Goal: Task Accomplishment & Management: Manage account settings

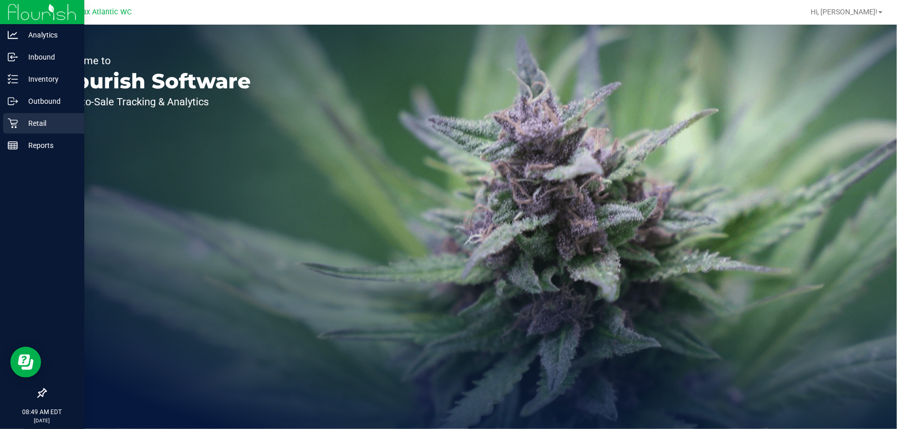
click at [46, 121] on p "Retail" at bounding box center [49, 123] width 62 height 12
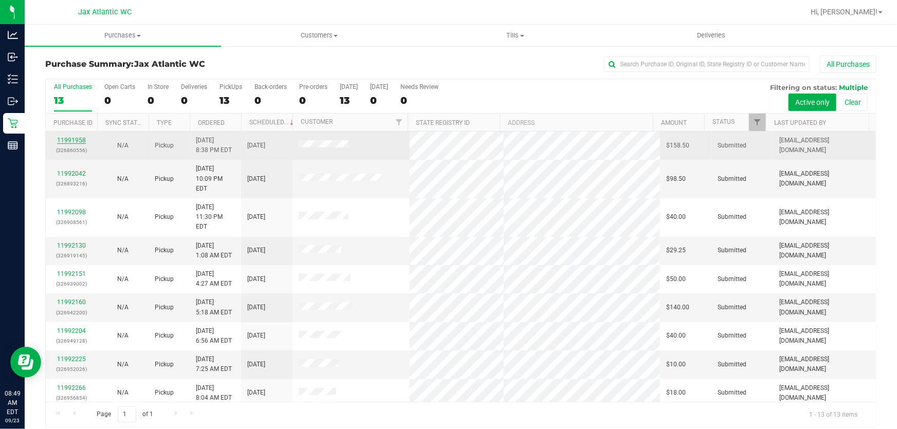
click at [73, 139] on link "11991958" at bounding box center [71, 140] width 29 height 7
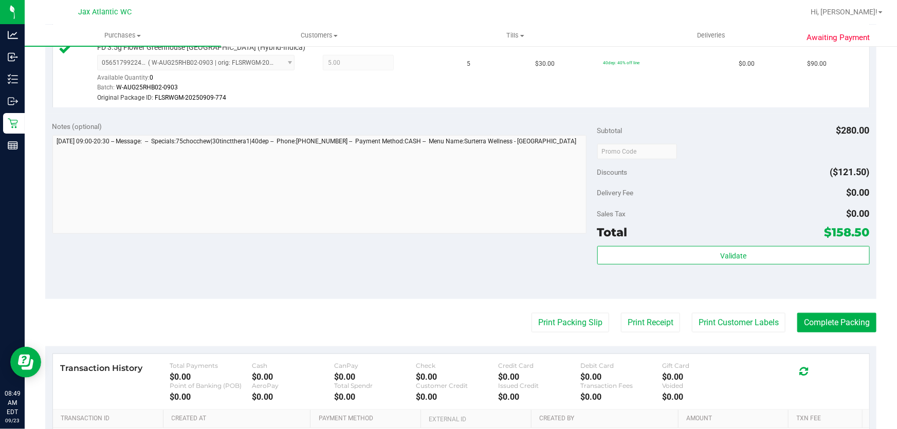
scroll to position [467, 0]
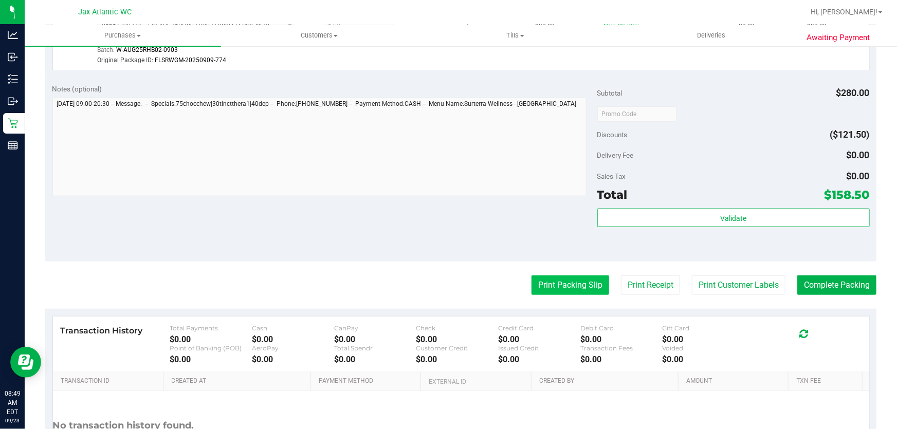
click at [583, 290] on button "Print Packing Slip" at bounding box center [570, 285] width 78 height 20
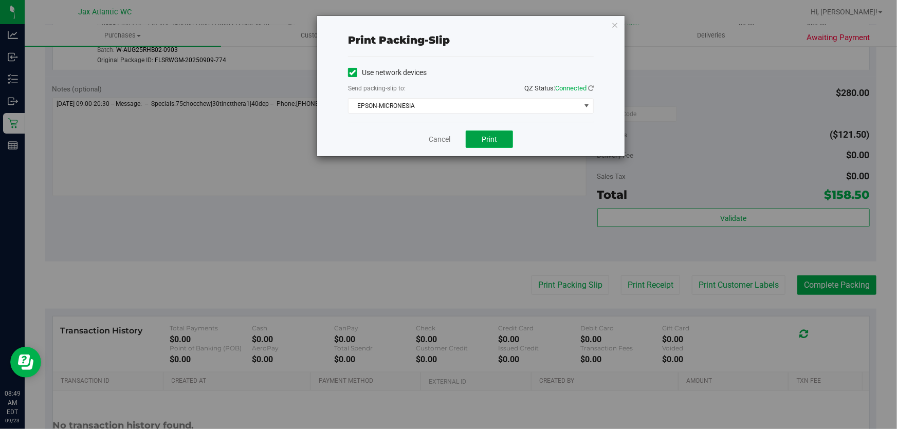
click at [483, 141] on span "Print" at bounding box center [489, 139] width 15 height 8
click at [447, 139] on link "Cancel" at bounding box center [440, 139] width 22 height 11
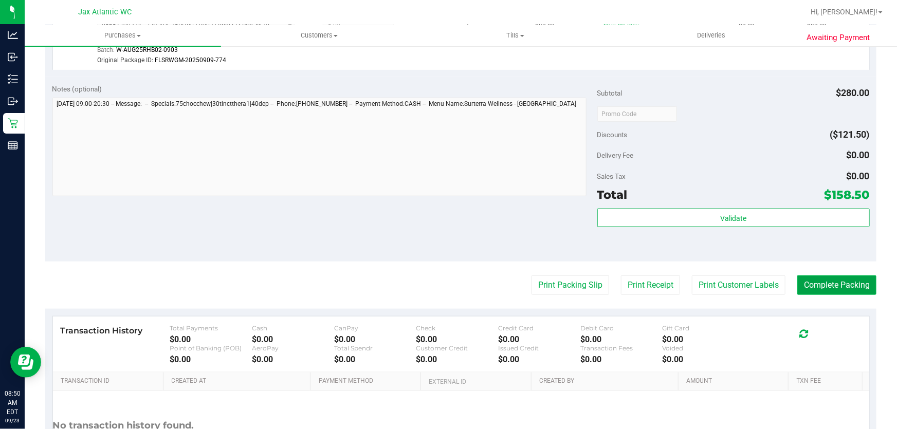
click at [843, 286] on button "Complete Packing" at bounding box center [836, 285] width 79 height 20
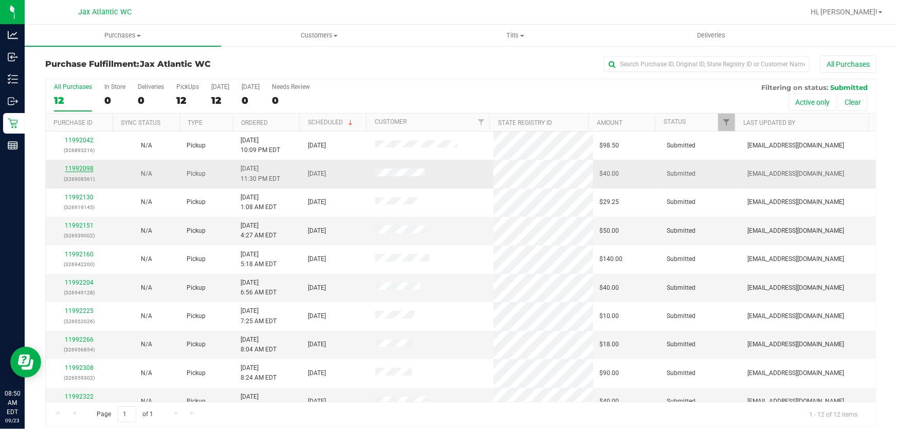
click at [79, 170] on link "11992098" at bounding box center [79, 168] width 29 height 7
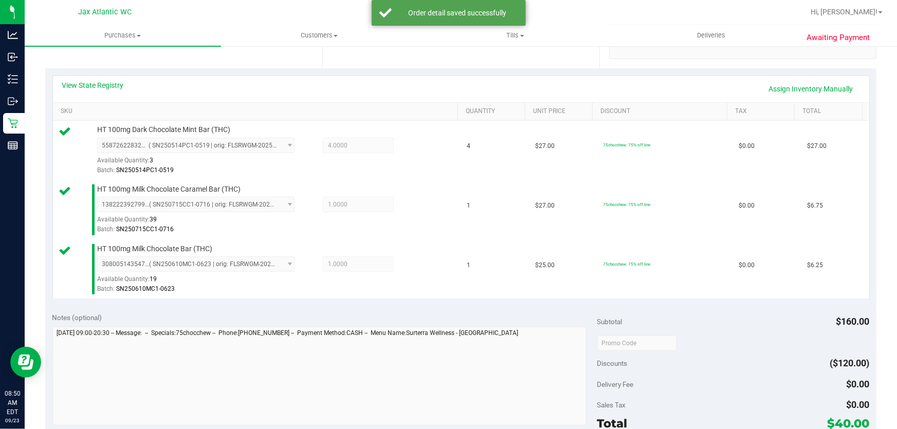
scroll to position [374, 0]
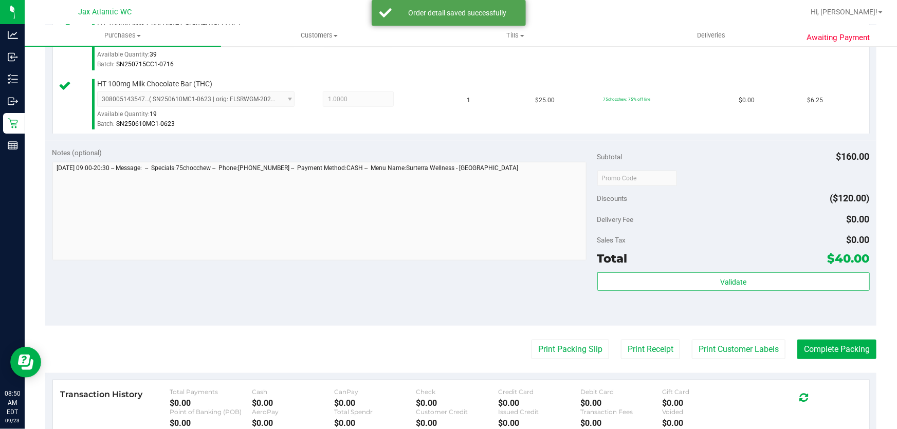
click at [720, 298] on div "Validate" at bounding box center [733, 295] width 272 height 46
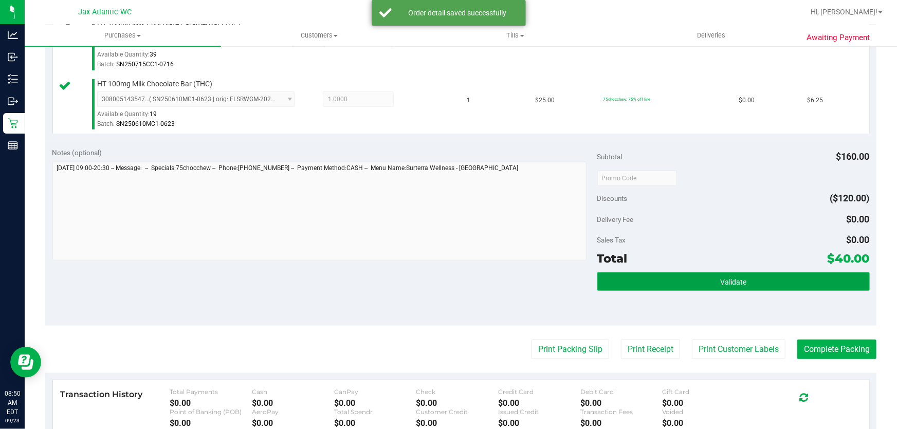
click at [725, 278] on span "Validate" at bounding box center [733, 282] width 26 height 8
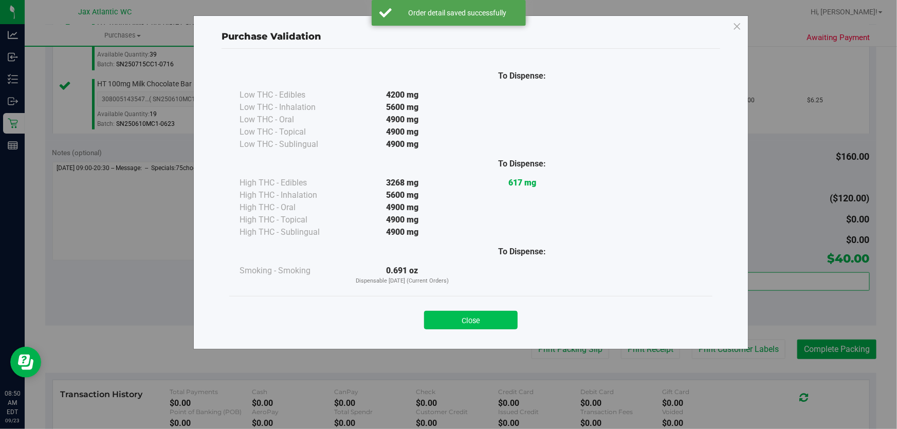
click at [468, 323] on button "Close" at bounding box center [471, 320] width 94 height 19
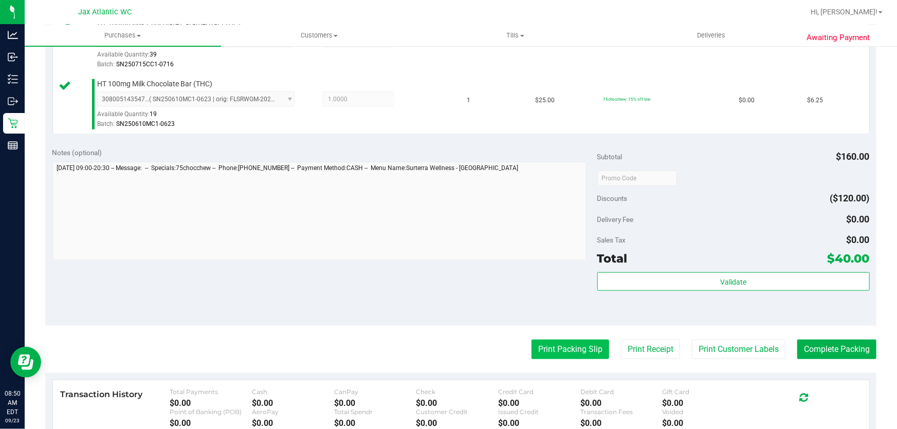
click at [532, 343] on button "Print Packing Slip" at bounding box center [570, 350] width 78 height 20
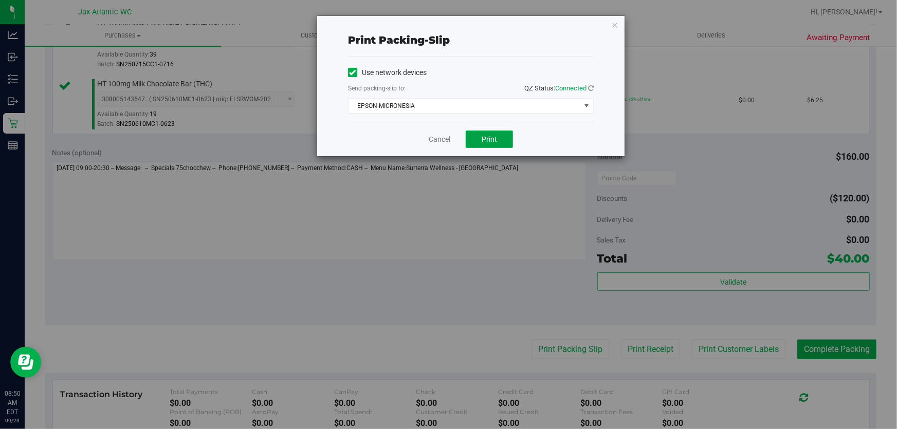
click at [485, 137] on span "Print" at bounding box center [489, 139] width 15 height 8
drag, startPoint x: 489, startPoint y: 140, endPoint x: 433, endPoint y: 139, distance: 56.0
click at [433, 139] on link "Cancel" at bounding box center [440, 139] width 22 height 11
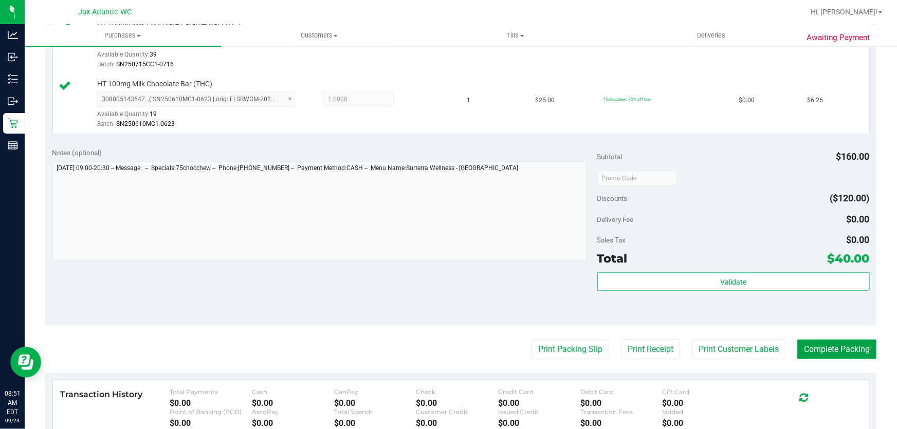
click at [839, 349] on button "Complete Packing" at bounding box center [836, 350] width 79 height 20
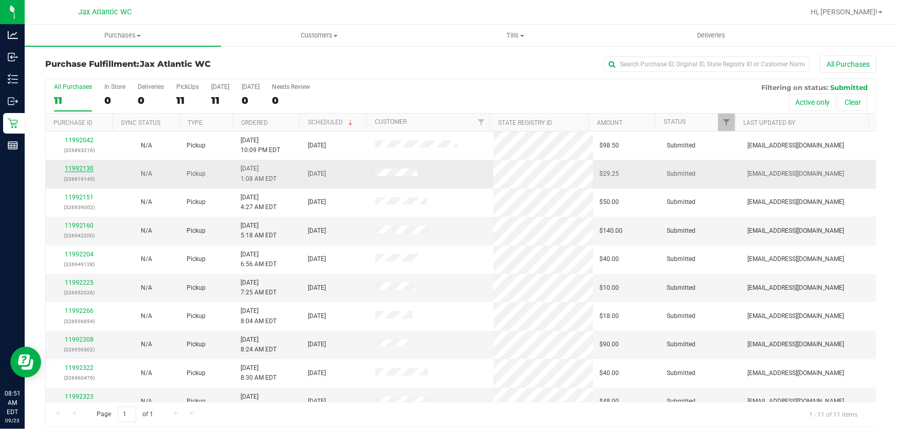
click at [83, 170] on link "11992130" at bounding box center [79, 168] width 29 height 7
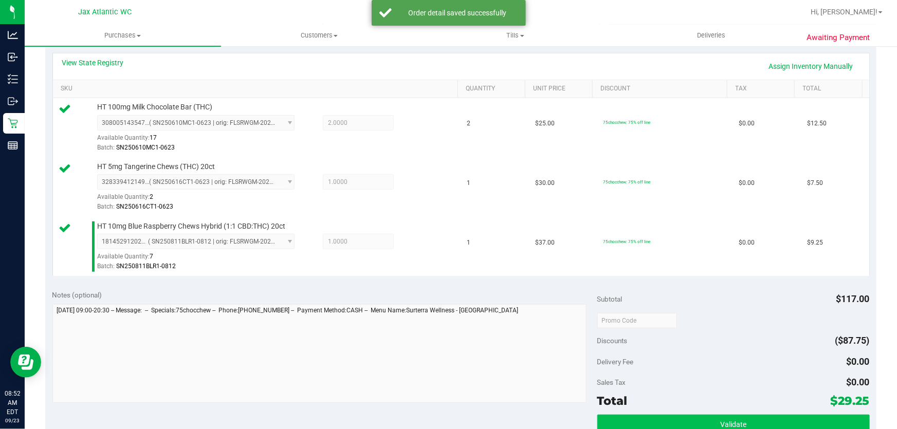
scroll to position [374, 0]
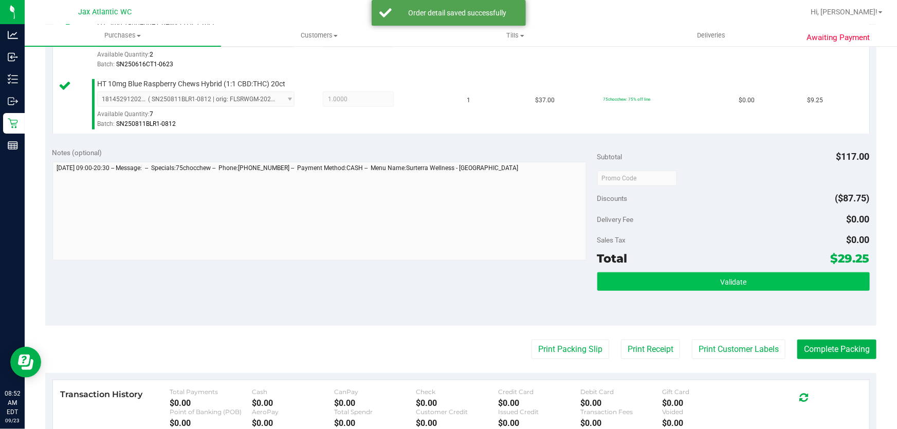
click at [720, 269] on div "Subtotal $117.00 Discounts ($87.75) Delivery Fee $0.00 Sales Tax $0.00 Total $2…" at bounding box center [733, 233] width 272 height 171
click at [711, 278] on button "Validate" at bounding box center [733, 281] width 272 height 19
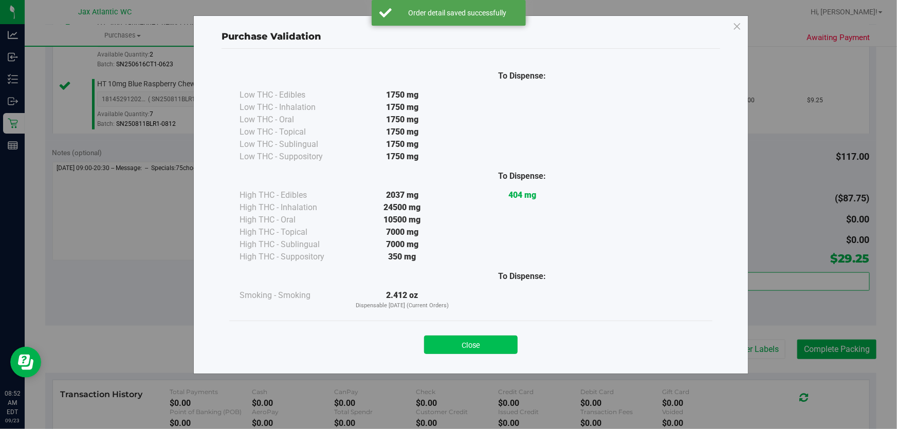
click at [485, 347] on button "Close" at bounding box center [471, 345] width 94 height 19
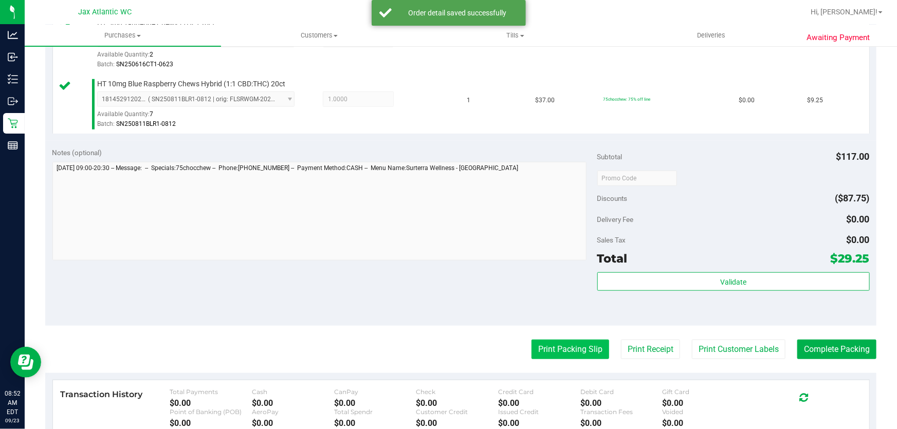
click at [567, 350] on button "Print Packing Slip" at bounding box center [570, 350] width 78 height 20
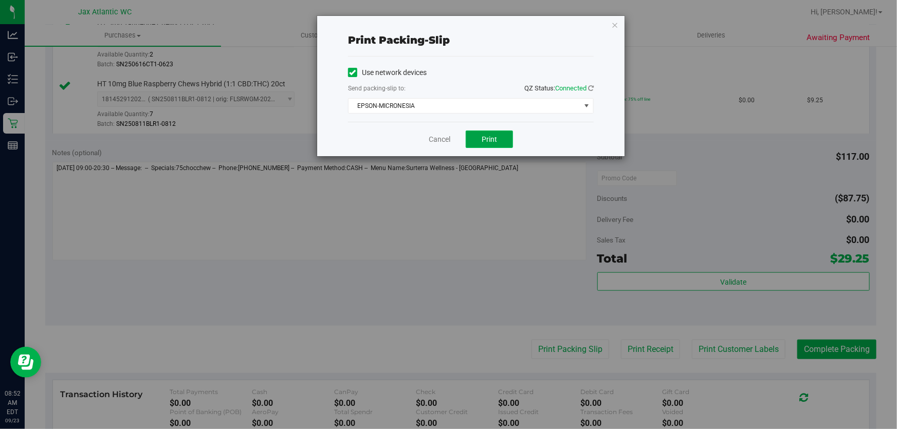
click at [489, 134] on button "Print" at bounding box center [489, 139] width 47 height 17
click at [434, 140] on link "Cancel" at bounding box center [440, 139] width 22 height 11
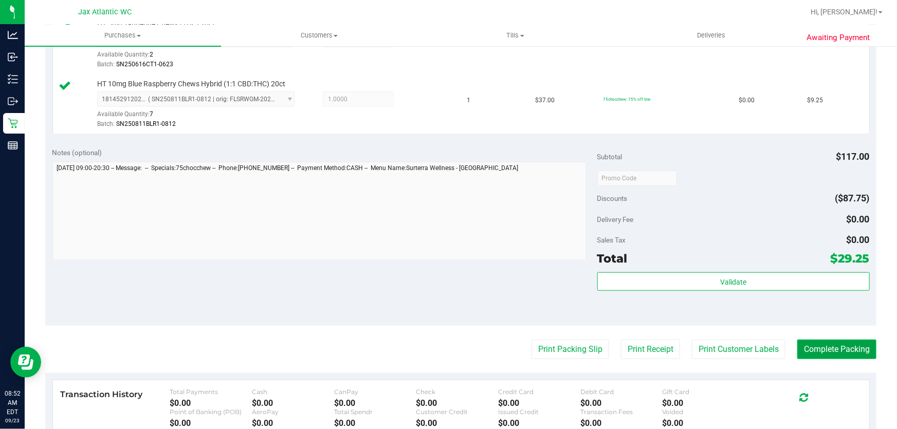
click at [819, 349] on button "Complete Packing" at bounding box center [836, 350] width 79 height 20
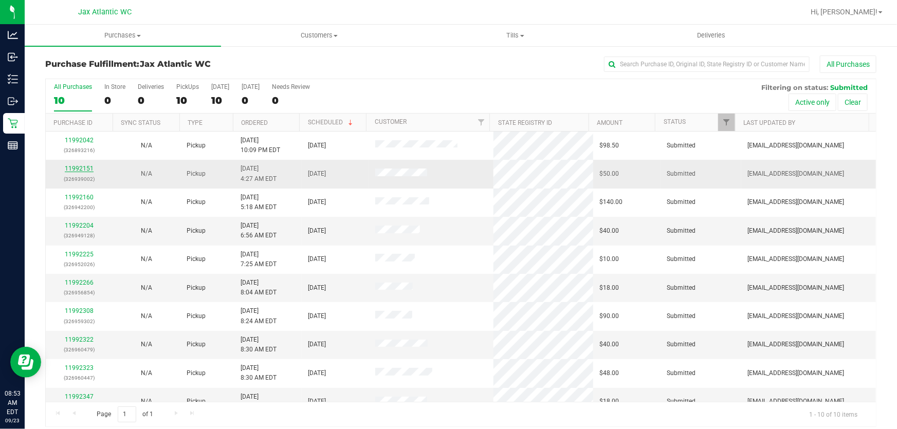
click at [81, 168] on link "11992151" at bounding box center [79, 168] width 29 height 7
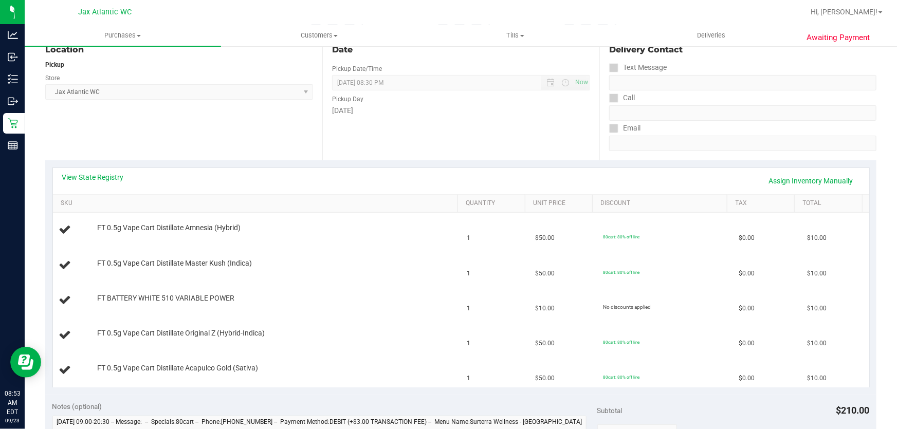
scroll to position [140, 0]
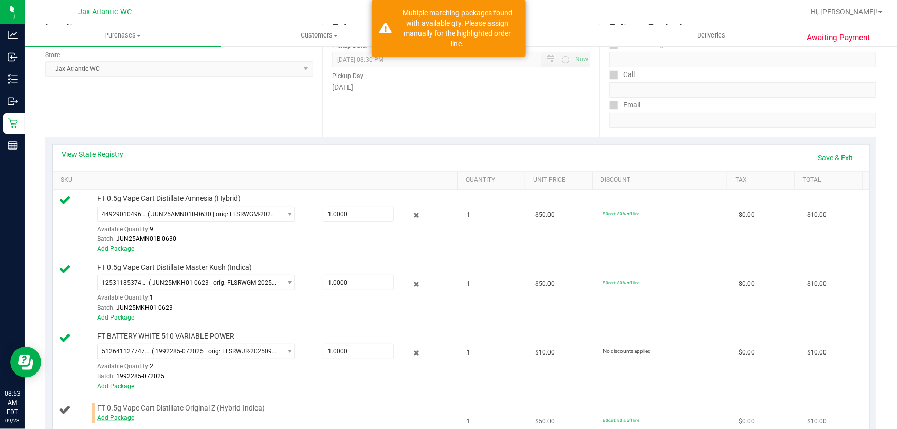
click at [123, 420] on link "Add Package" at bounding box center [115, 417] width 37 height 7
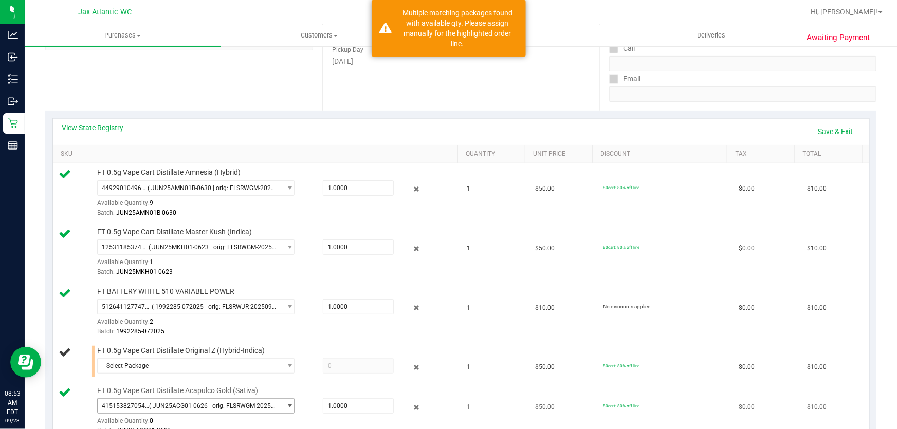
scroll to position [187, 0]
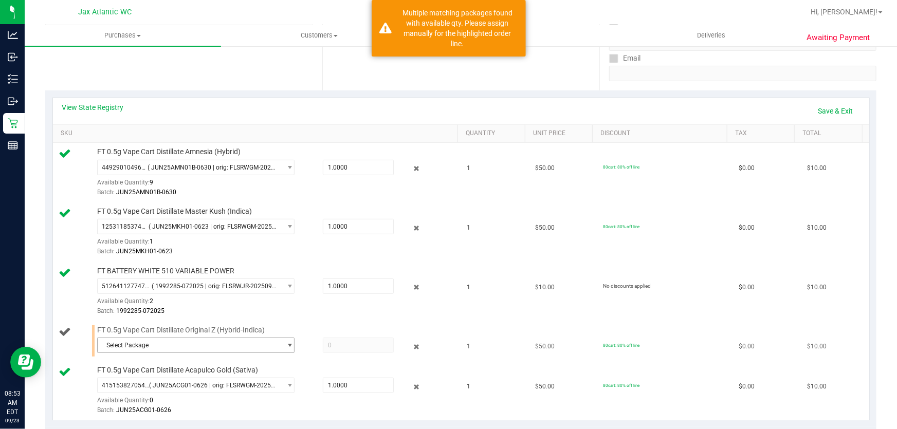
click at [169, 338] on span "Select Package" at bounding box center [189, 345] width 183 height 14
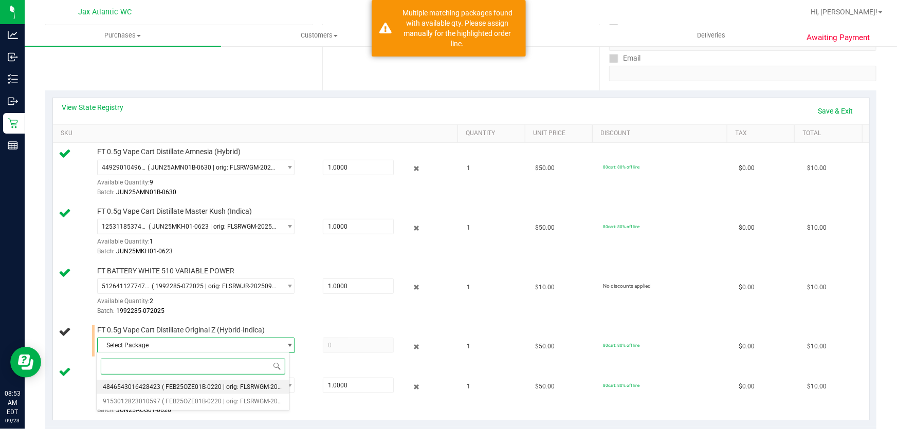
click at [180, 390] on span "( FEB25OZE01B-0220 | orig: FLSRWGM-20250226-683 )" at bounding box center [238, 386] width 153 height 7
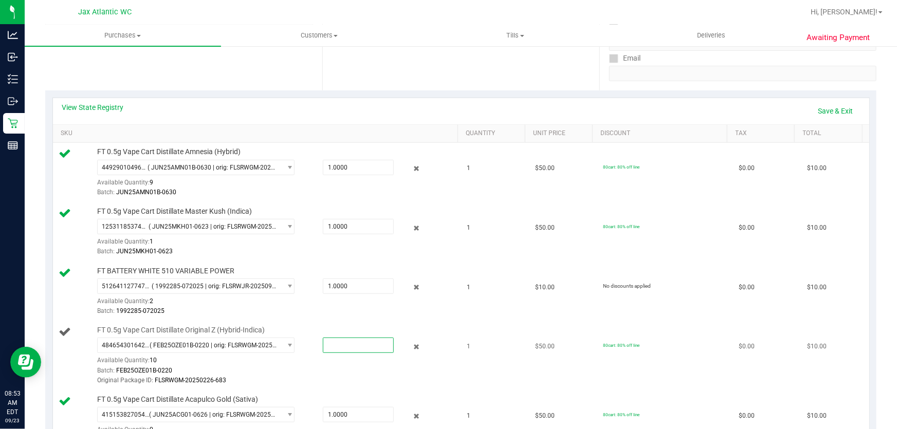
click at [350, 343] on span at bounding box center [358, 345] width 71 height 15
click at [231, 344] on span "( FEB25OZE01B-0220 | orig: FLSRWGM-20250226-683 )" at bounding box center [213, 345] width 127 height 7
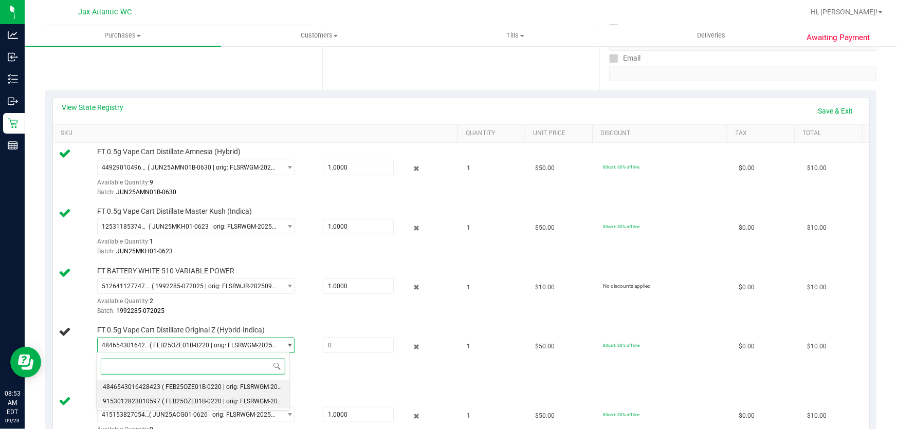
click at [202, 399] on span "( FEB25OZE01B-0220 | orig: FLSRWGM-20250226-829 )" at bounding box center [238, 401] width 153 height 7
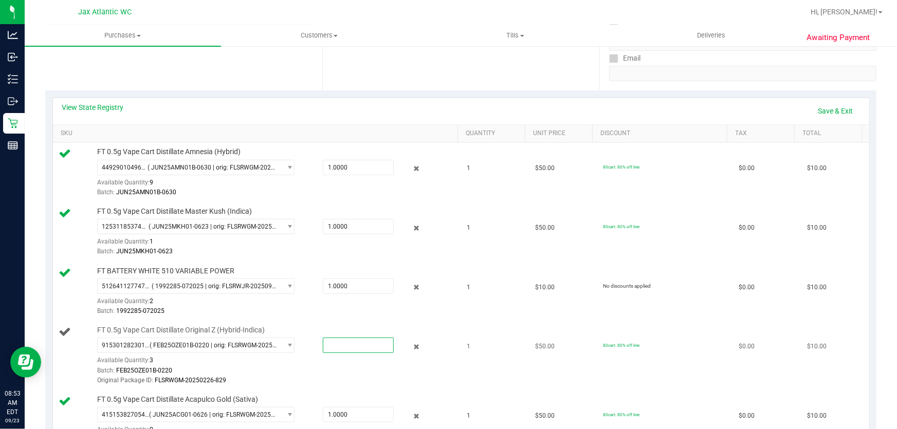
drag, startPoint x: 340, startPoint y: 344, endPoint x: 311, endPoint y: 345, distance: 28.8
click at [311, 345] on div at bounding box center [349, 345] width 89 height 15
type input "1"
type input "1.0000"
click at [311, 371] on div "Batch: FEB25OZE01B-0220" at bounding box center [275, 371] width 356 height 10
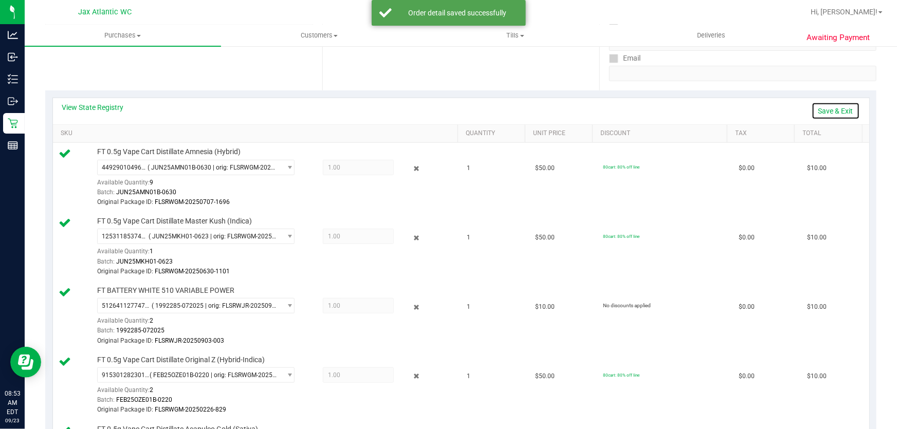
click at [831, 110] on link "Save & Exit" at bounding box center [836, 110] width 48 height 17
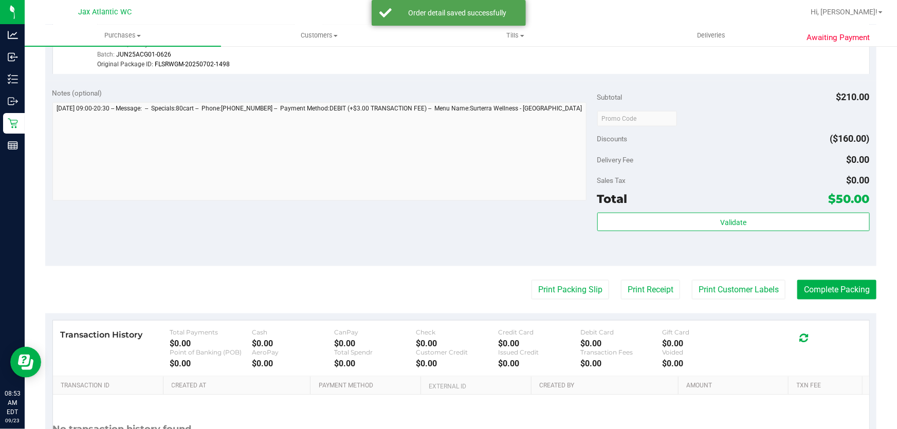
scroll to position [654, 0]
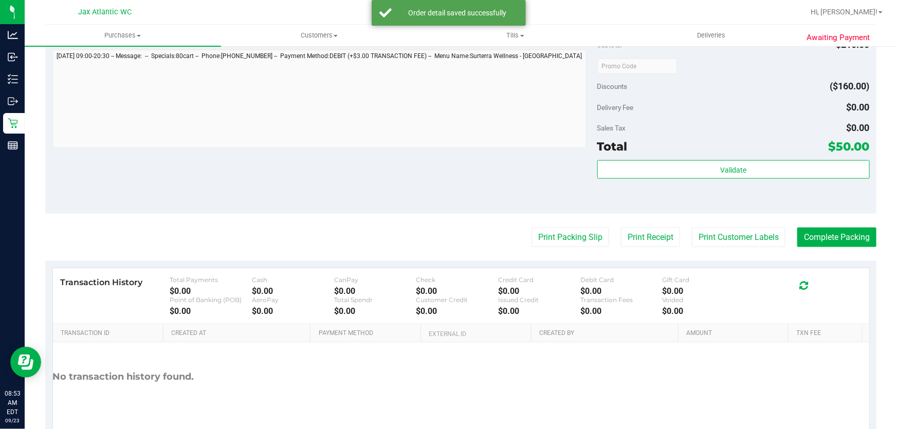
click at [725, 156] on div "Subtotal $210.00 Discounts ($160.00) Delivery Fee $0.00 Sales Tax $0.00 Total $…" at bounding box center [733, 120] width 272 height 171
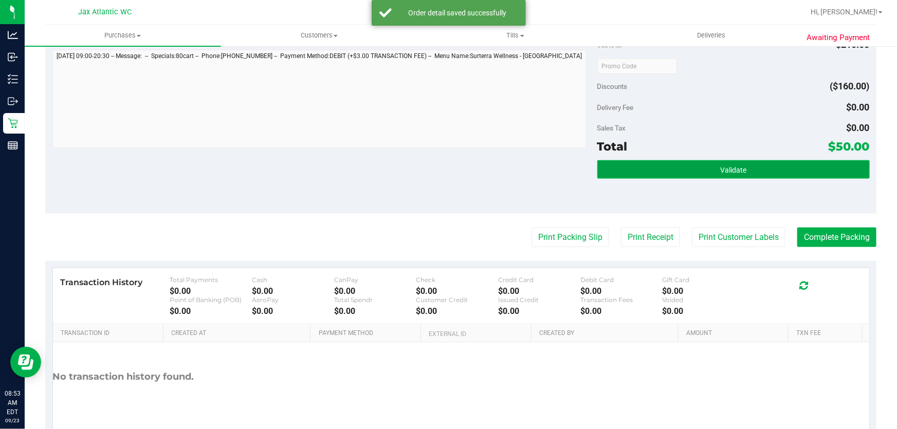
click at [724, 170] on span "Validate" at bounding box center [733, 170] width 26 height 8
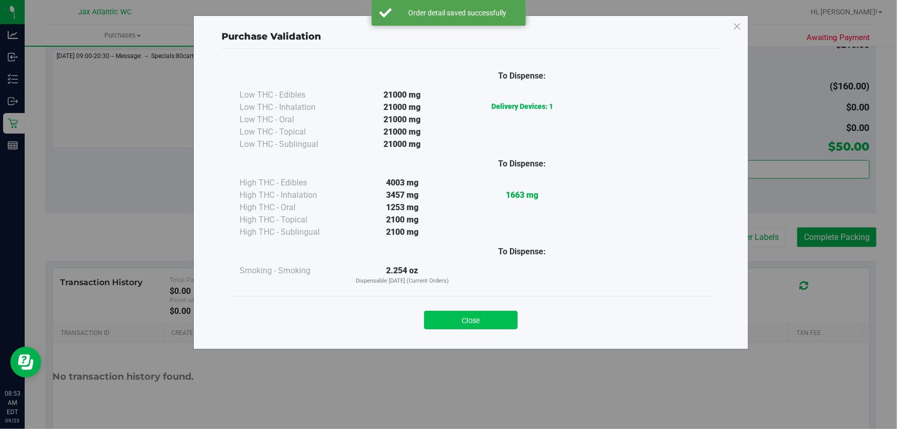
drag, startPoint x: 484, startPoint y: 323, endPoint x: 516, endPoint y: 303, distance: 38.4
click at [485, 321] on button "Close" at bounding box center [471, 320] width 94 height 19
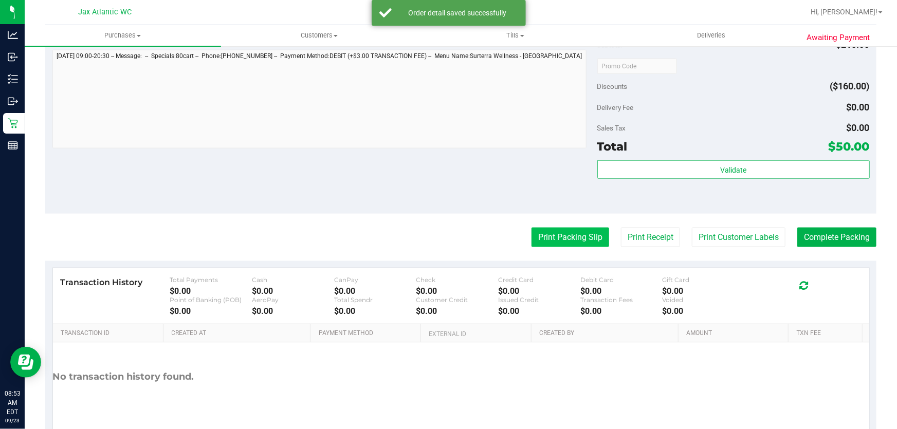
click at [561, 235] on button "Print Packing Slip" at bounding box center [570, 238] width 78 height 20
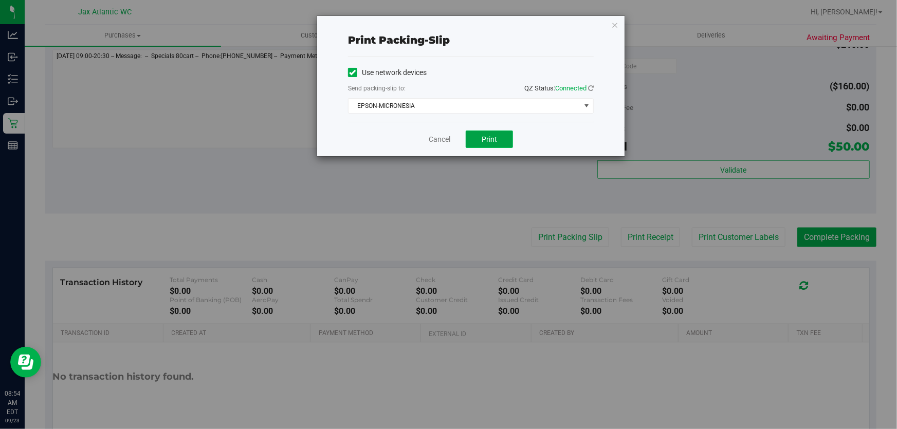
click at [498, 139] on button "Print" at bounding box center [489, 139] width 47 height 17
click at [445, 139] on link "Cancel" at bounding box center [440, 139] width 22 height 11
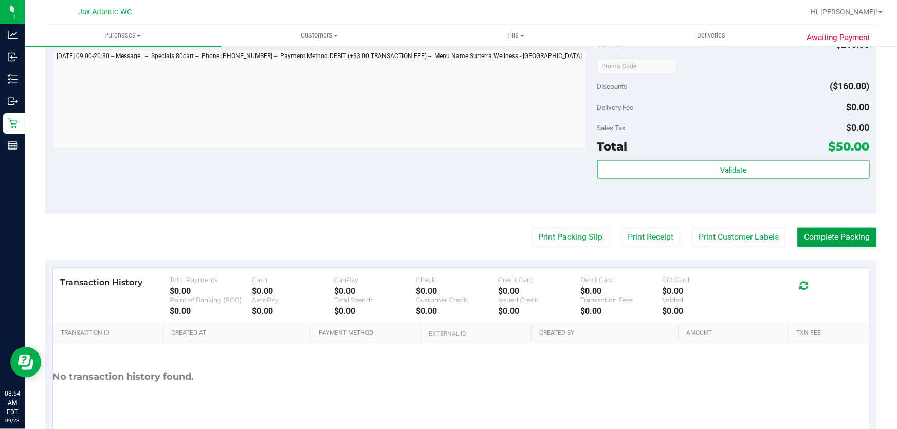
click at [829, 239] on button "Complete Packing" at bounding box center [836, 238] width 79 height 20
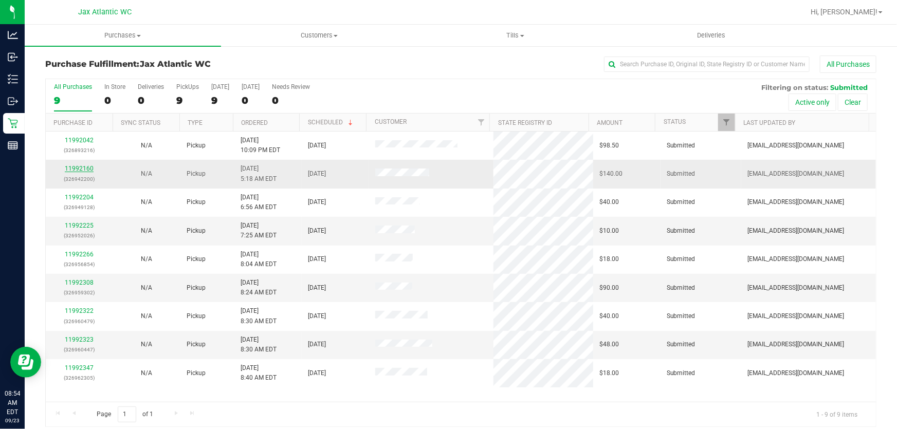
click at [69, 168] on link "11992160" at bounding box center [79, 168] width 29 height 7
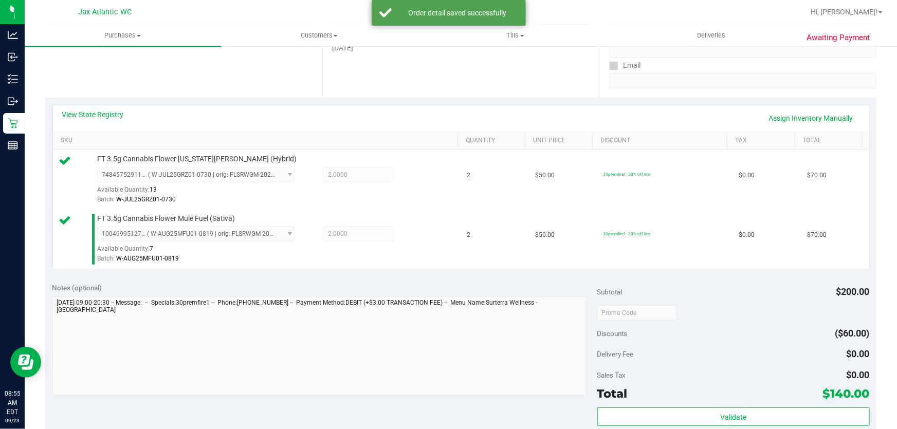
scroll to position [327, 0]
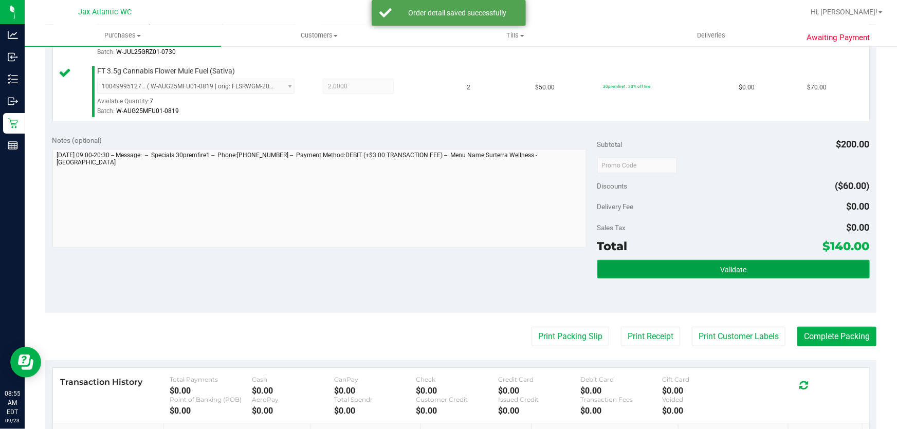
click at [678, 273] on button "Validate" at bounding box center [733, 269] width 272 height 19
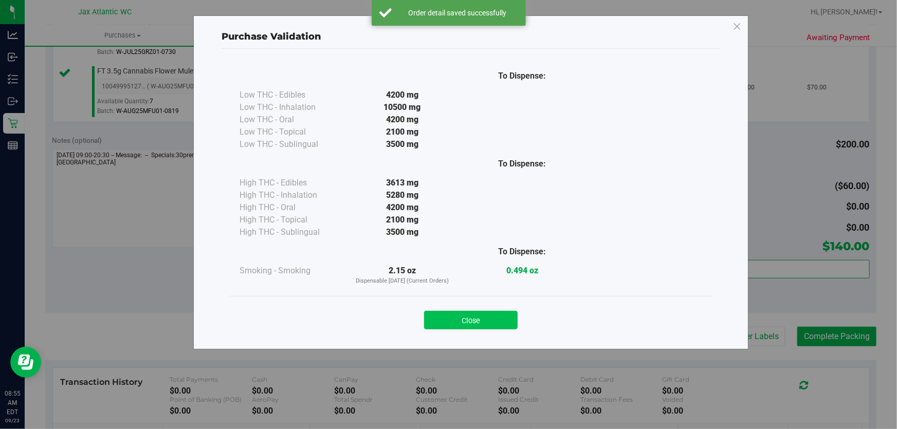
click at [477, 325] on button "Close" at bounding box center [471, 320] width 94 height 19
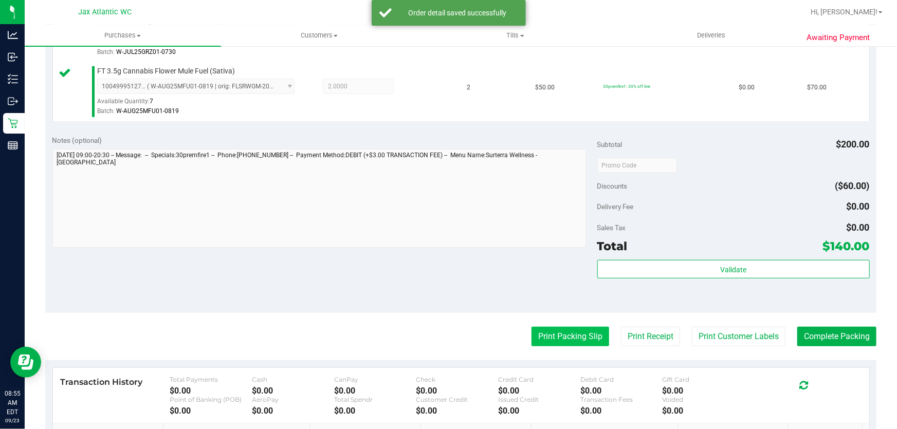
click at [570, 341] on button "Print Packing Slip" at bounding box center [570, 337] width 78 height 20
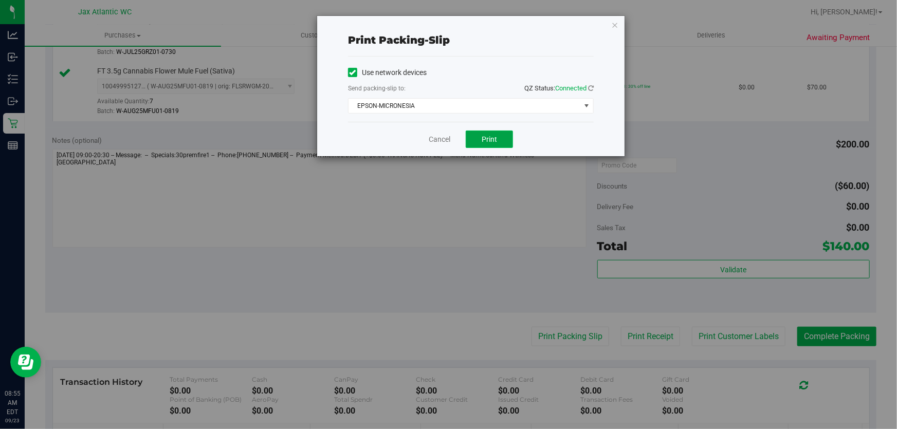
click at [484, 144] on button "Print" at bounding box center [489, 139] width 47 height 17
click at [442, 140] on link "Cancel" at bounding box center [440, 139] width 22 height 11
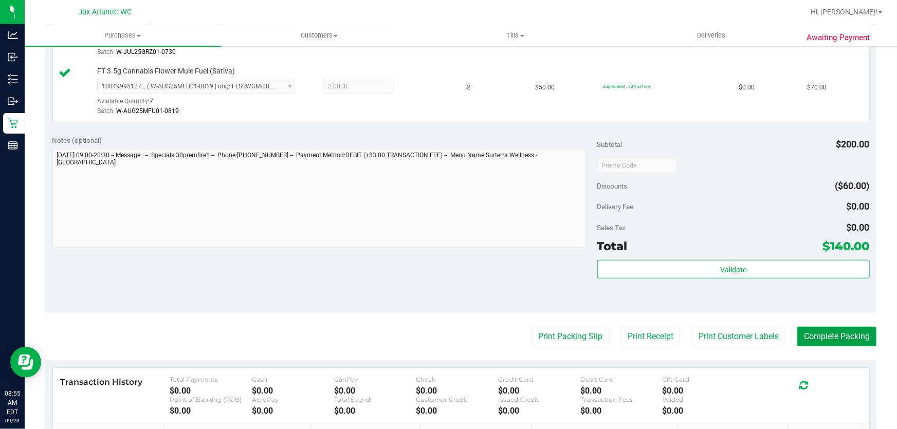
click at [843, 334] on button "Complete Packing" at bounding box center [836, 337] width 79 height 20
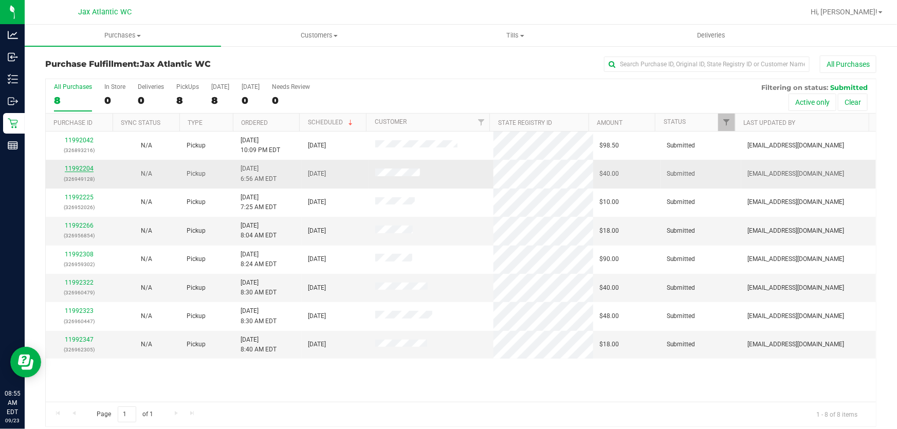
click at [84, 169] on link "11992204" at bounding box center [79, 168] width 29 height 7
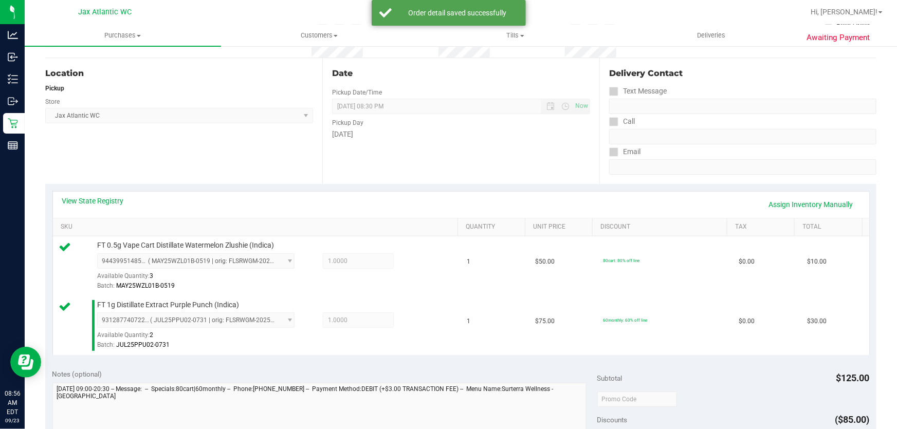
scroll to position [374, 0]
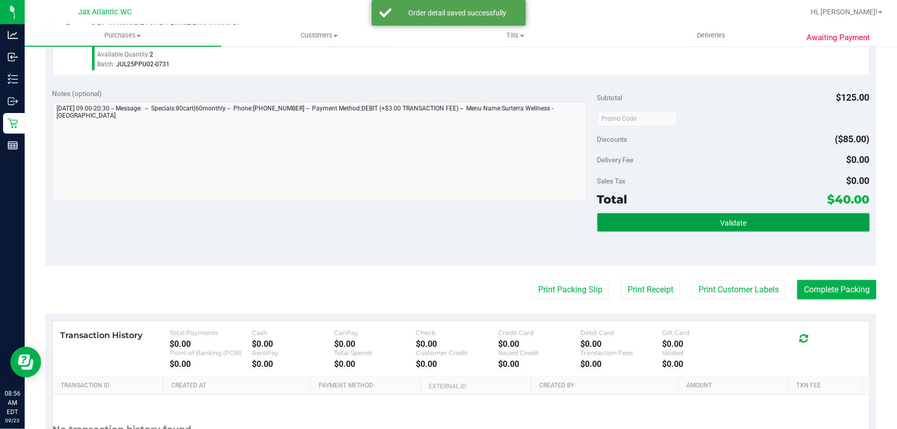
click at [649, 218] on button "Validate" at bounding box center [733, 222] width 272 height 19
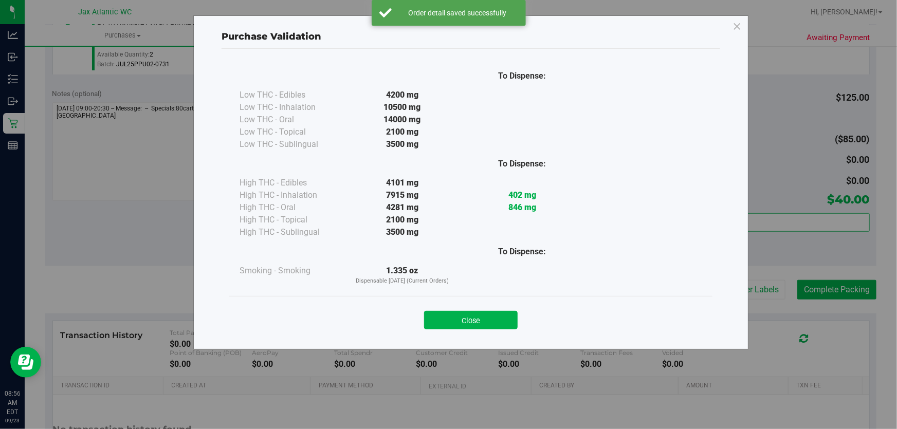
click at [463, 321] on button "Close" at bounding box center [471, 320] width 94 height 19
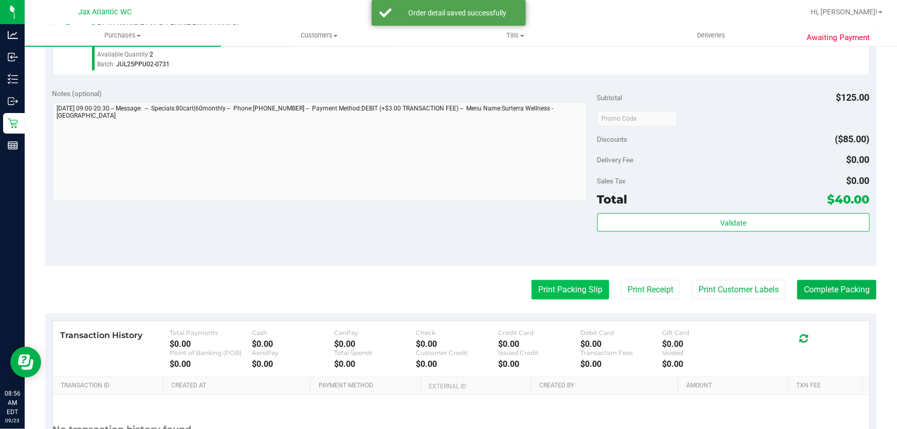
click at [586, 290] on button "Print Packing Slip" at bounding box center [570, 290] width 78 height 20
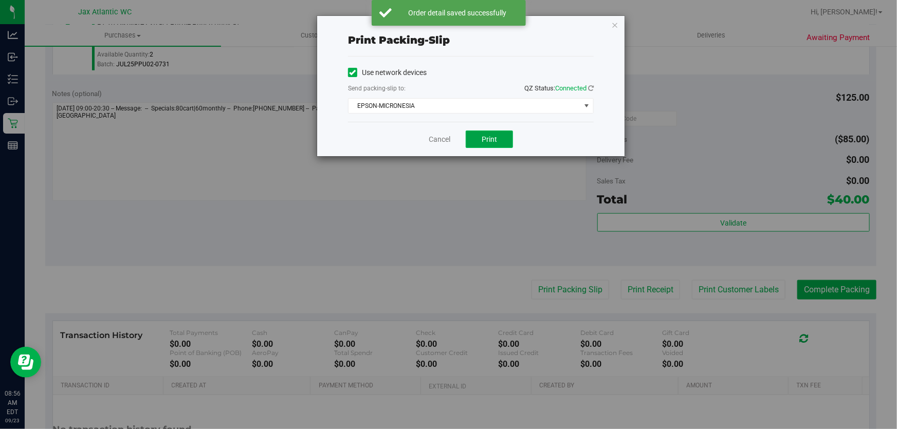
click at [499, 142] on button "Print" at bounding box center [489, 139] width 47 height 17
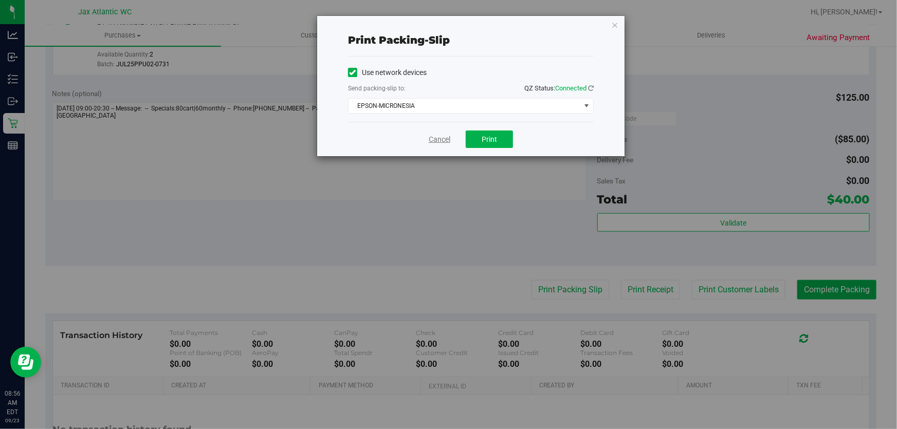
click at [438, 142] on link "Cancel" at bounding box center [440, 139] width 22 height 11
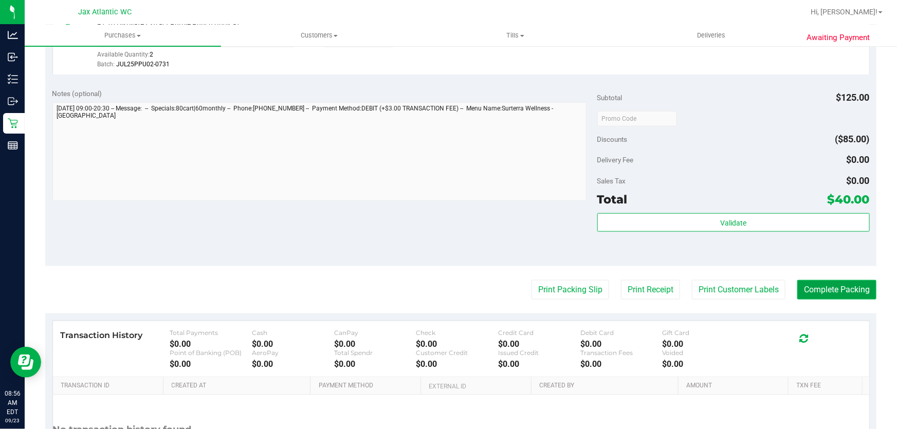
click at [817, 291] on button "Complete Packing" at bounding box center [836, 290] width 79 height 20
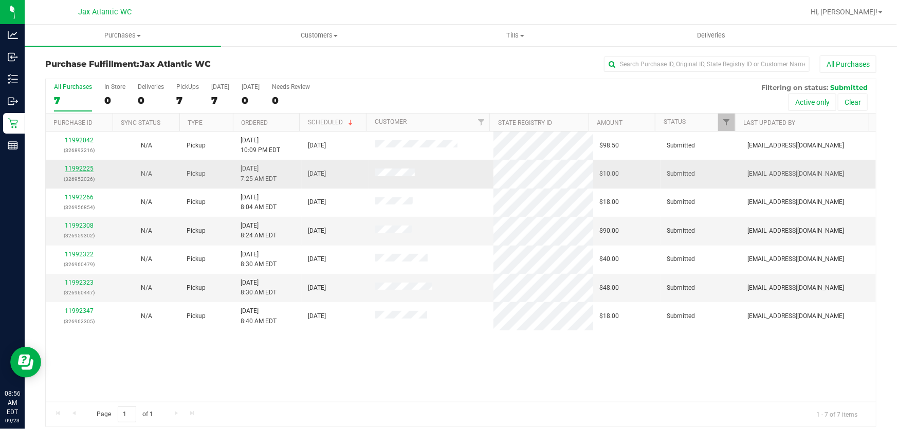
click at [81, 169] on link "11992225" at bounding box center [79, 168] width 29 height 7
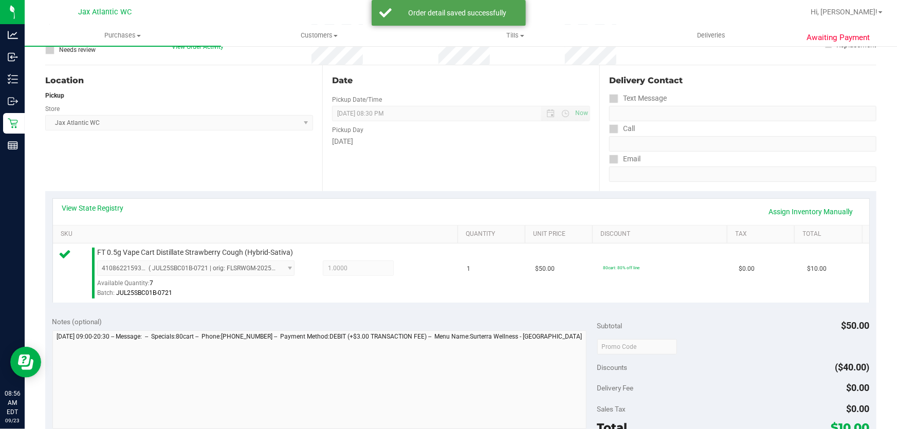
scroll to position [233, 0]
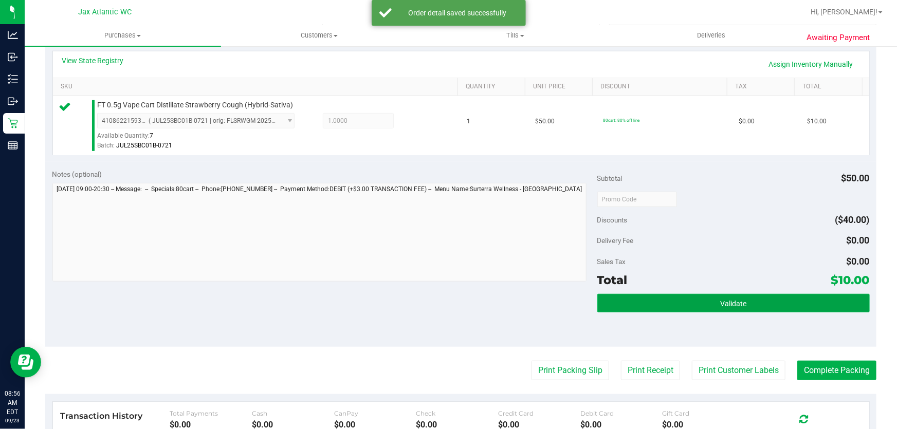
click at [720, 304] on span "Validate" at bounding box center [733, 304] width 26 height 8
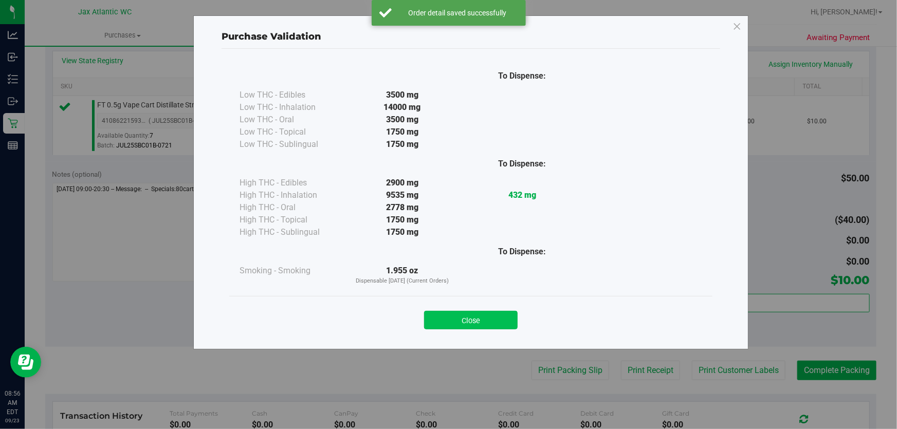
click at [503, 318] on button "Close" at bounding box center [471, 320] width 94 height 19
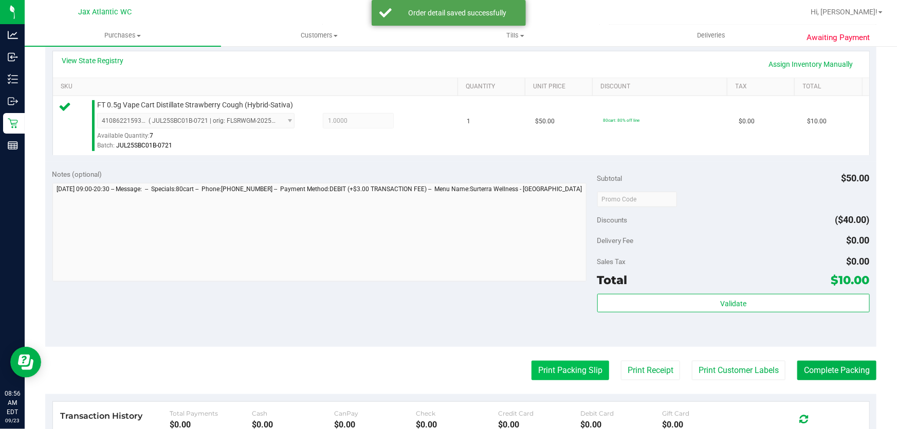
click at [555, 375] on button "Print Packing Slip" at bounding box center [570, 371] width 78 height 20
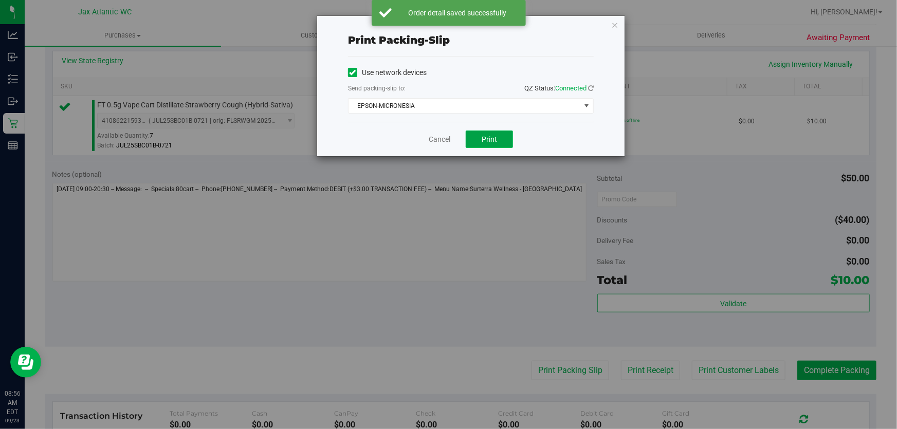
click at [488, 144] on button "Print" at bounding box center [489, 139] width 47 height 17
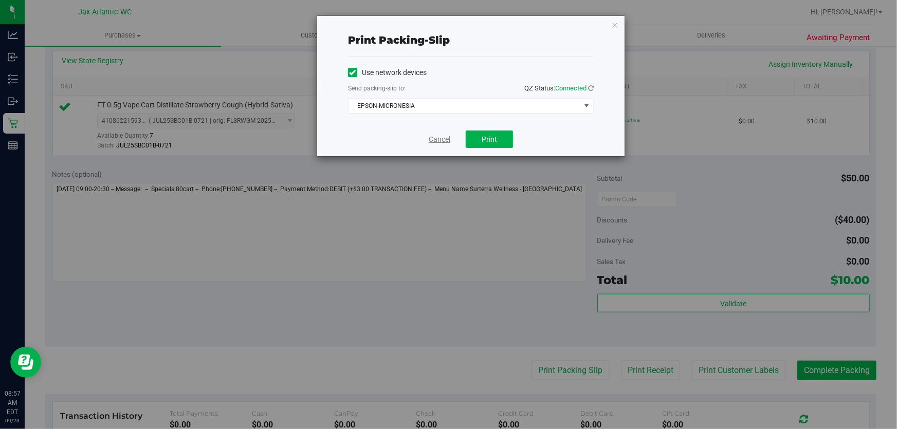
click at [444, 142] on link "Cancel" at bounding box center [440, 139] width 22 height 11
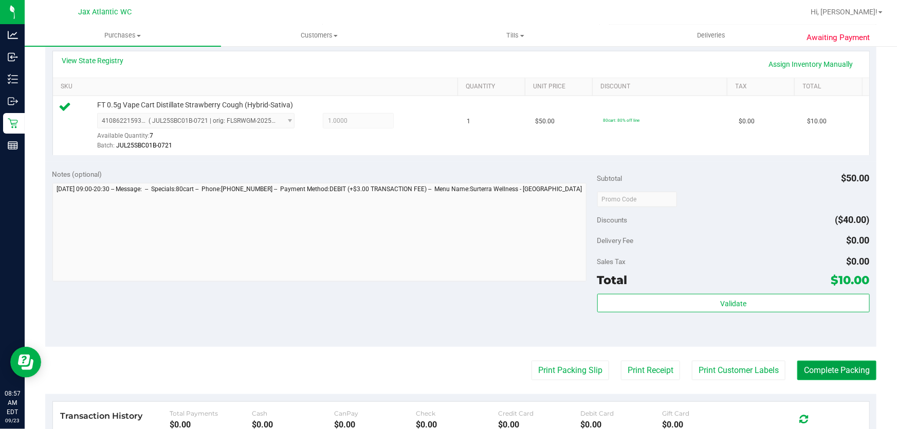
click at [838, 374] on button "Complete Packing" at bounding box center [836, 371] width 79 height 20
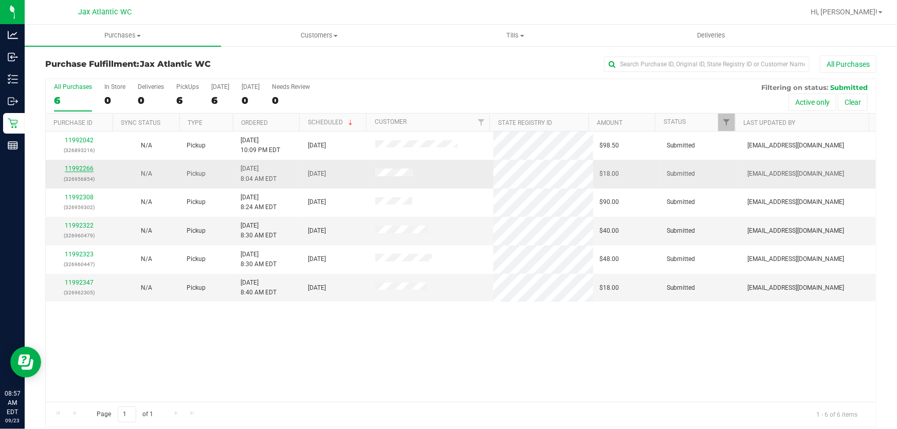
click at [68, 168] on link "11992266" at bounding box center [79, 168] width 29 height 7
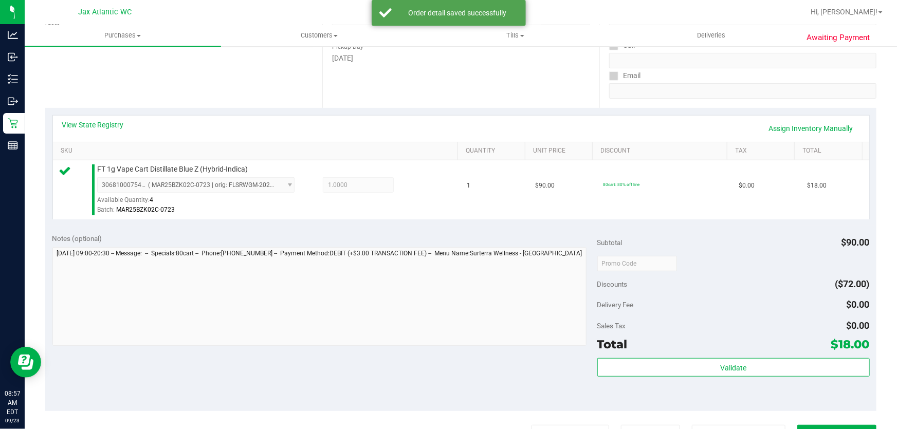
scroll to position [187, 0]
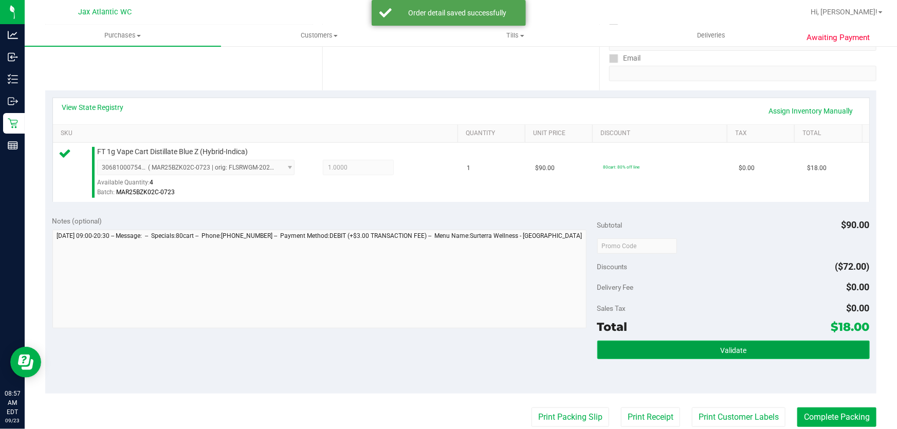
click at [686, 346] on button "Validate" at bounding box center [733, 350] width 272 height 19
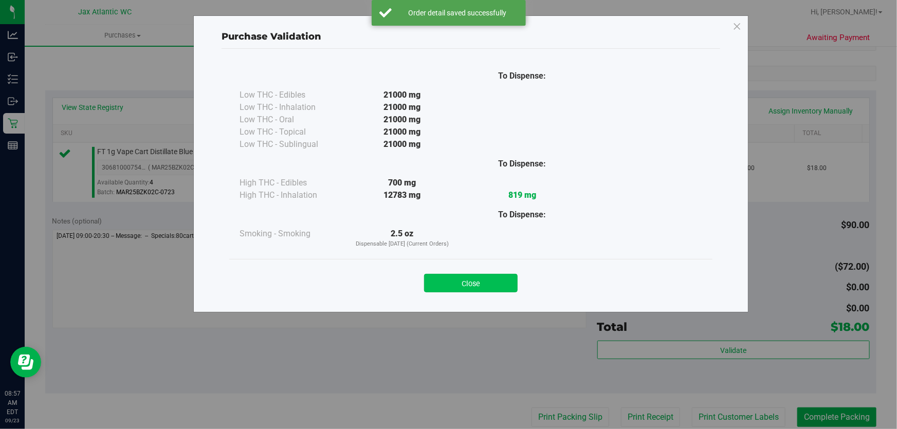
click at [447, 278] on button "Close" at bounding box center [471, 283] width 94 height 19
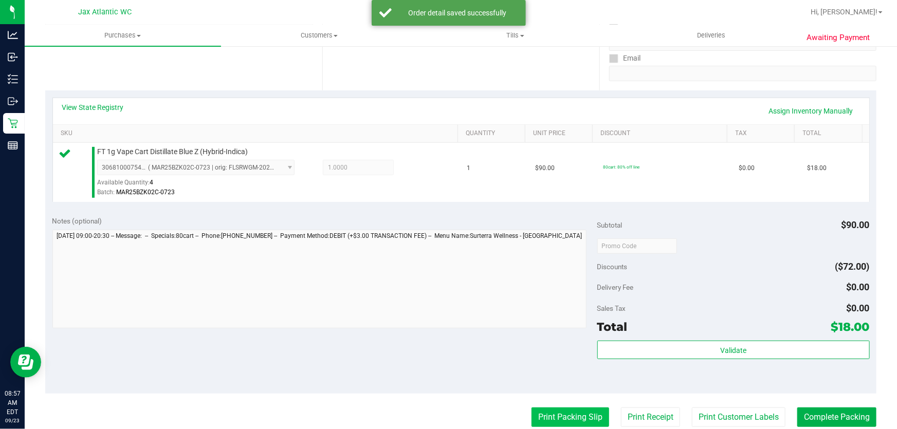
click at [561, 411] on button "Print Packing Slip" at bounding box center [570, 418] width 78 height 20
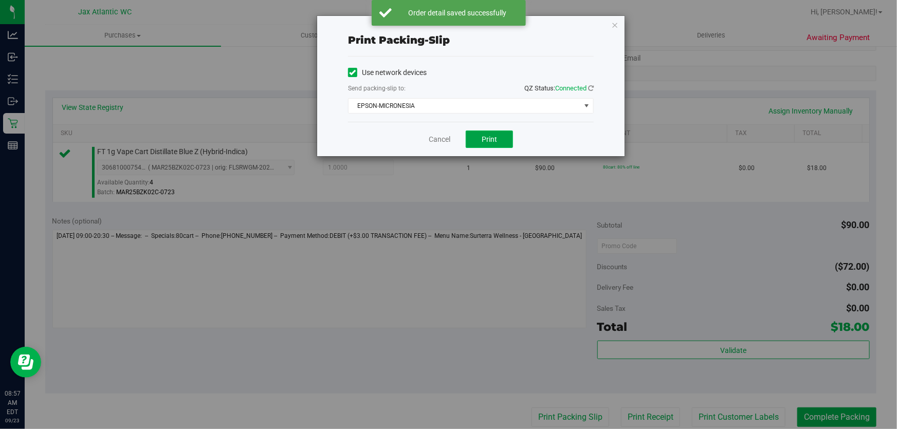
click at [489, 139] on span "Print" at bounding box center [489, 139] width 15 height 8
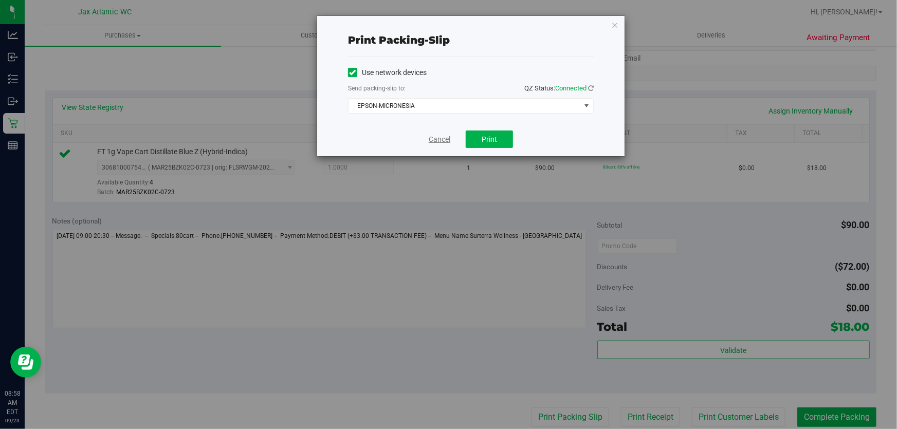
click at [450, 139] on link "Cancel" at bounding box center [440, 139] width 22 height 11
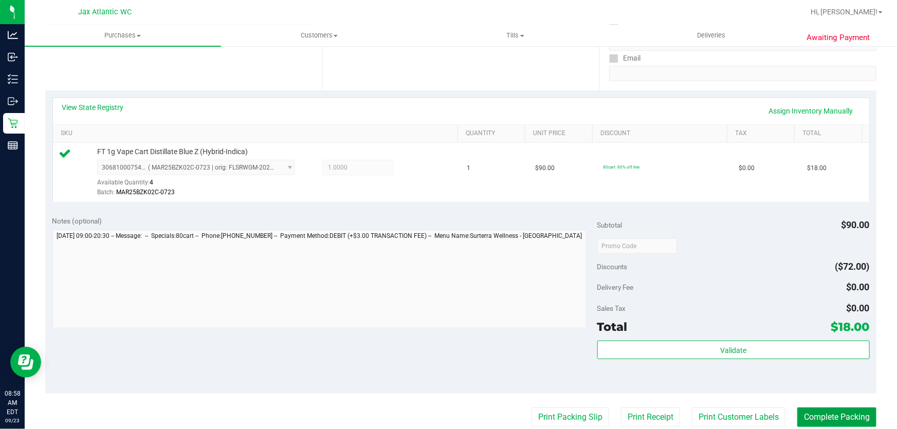
click at [804, 412] on button "Complete Packing" at bounding box center [836, 418] width 79 height 20
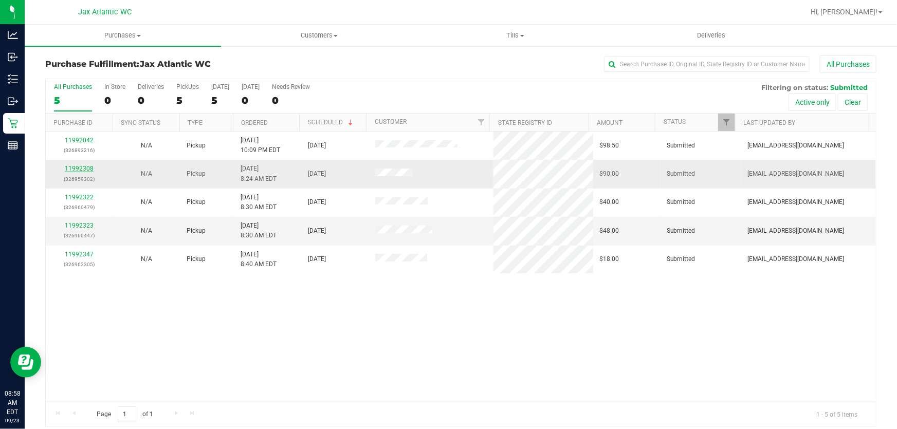
click at [85, 168] on link "11992308" at bounding box center [79, 168] width 29 height 7
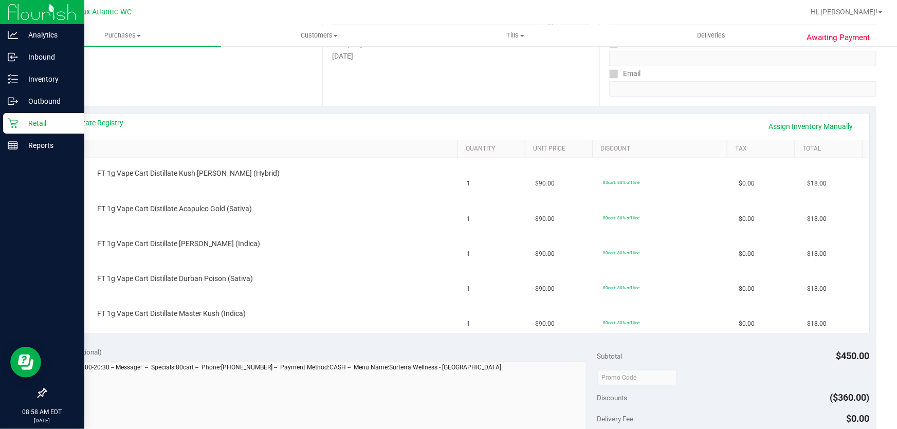
scroll to position [187, 0]
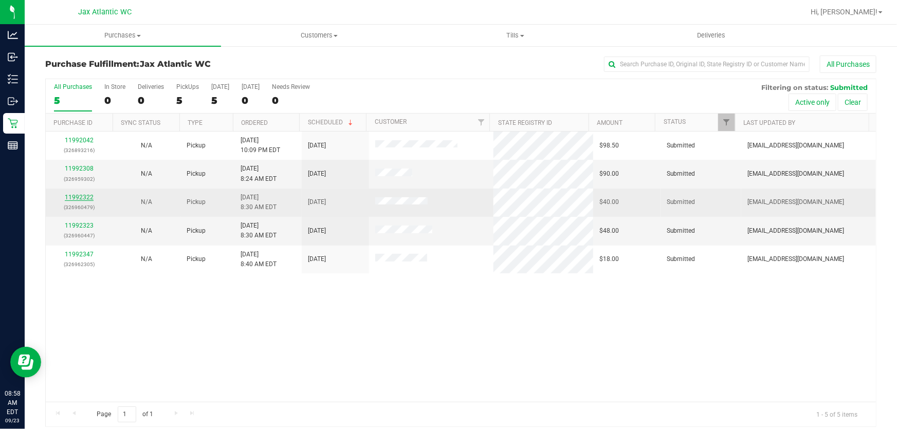
click at [86, 196] on link "11992322" at bounding box center [79, 197] width 29 height 7
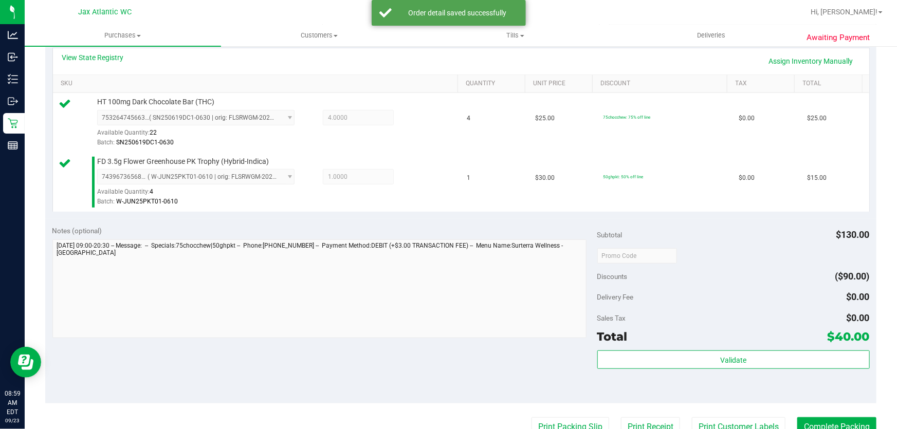
scroll to position [327, 0]
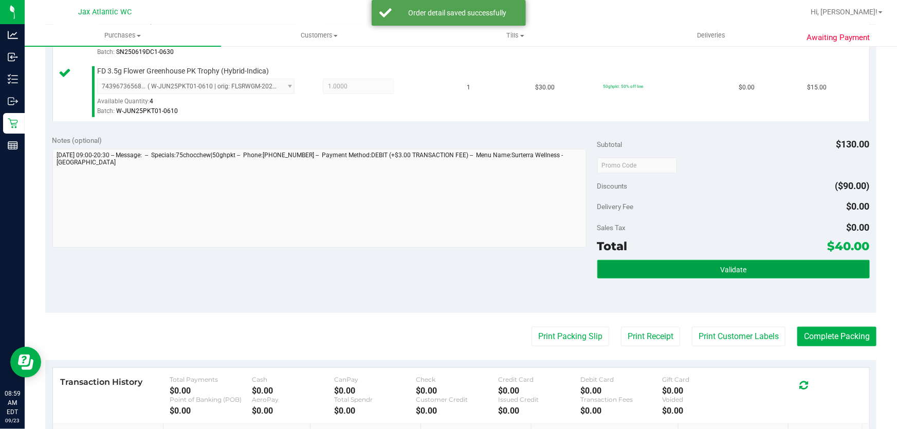
click at [646, 273] on button "Validate" at bounding box center [733, 269] width 272 height 19
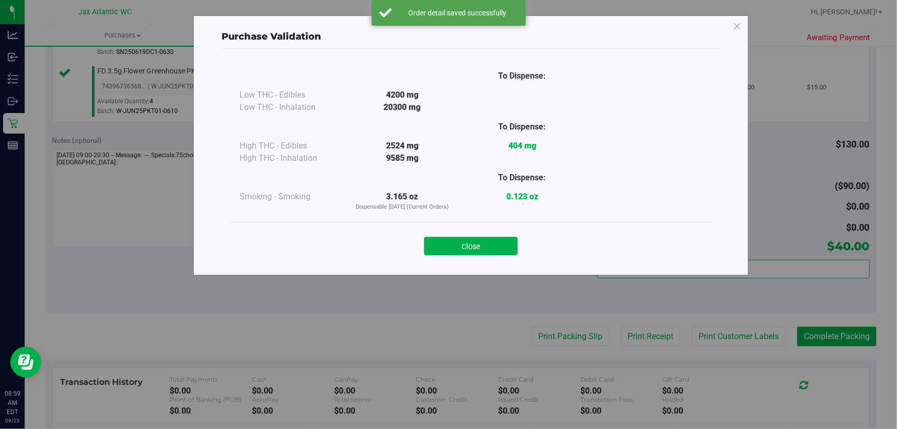
click at [452, 242] on button "Close" at bounding box center [471, 246] width 94 height 19
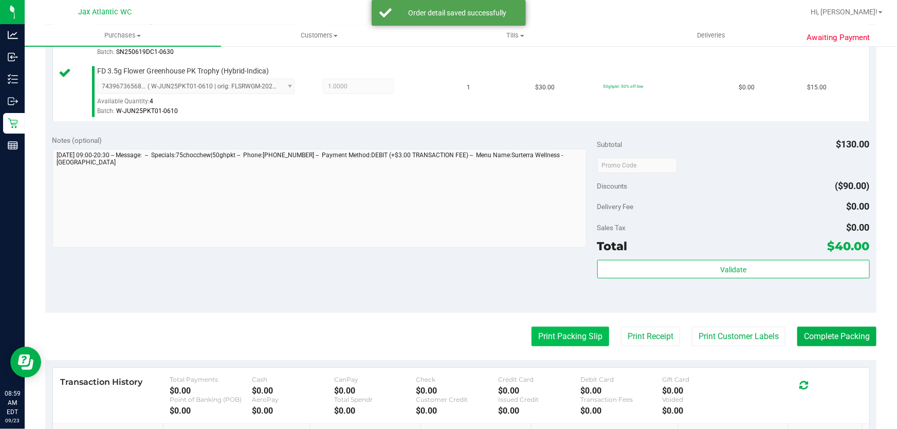
click at [557, 327] on button "Print Packing Slip" at bounding box center [570, 337] width 78 height 20
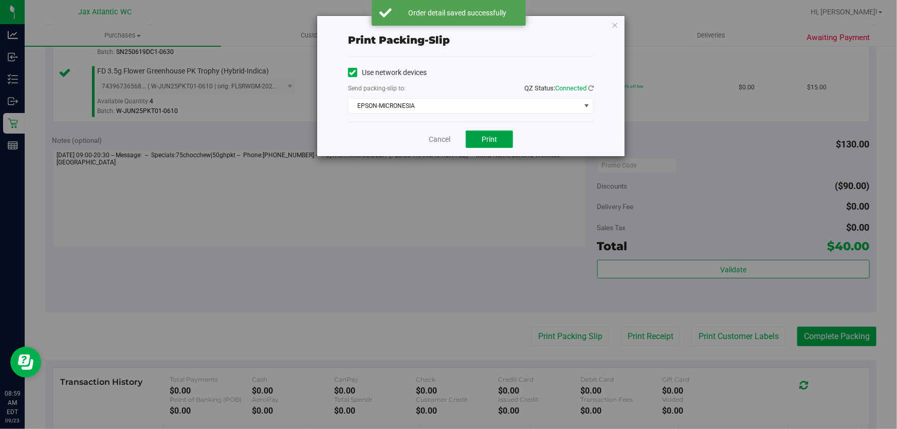
click at [483, 141] on span "Print" at bounding box center [489, 139] width 15 height 8
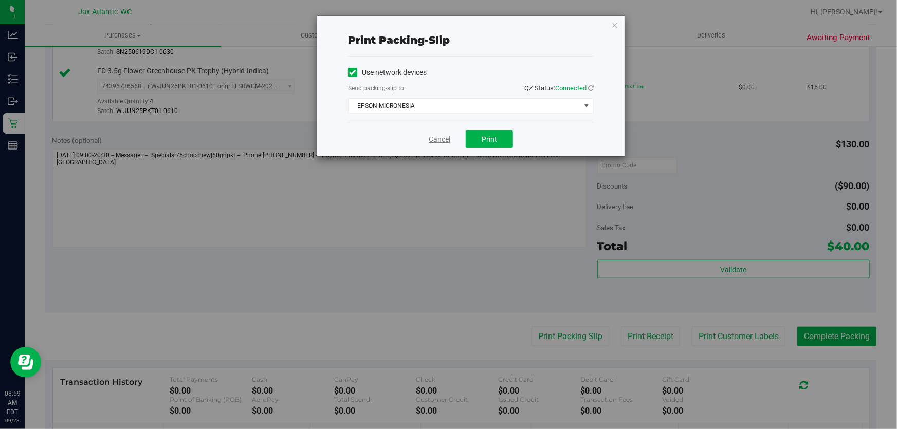
click at [436, 144] on link "Cancel" at bounding box center [440, 139] width 22 height 11
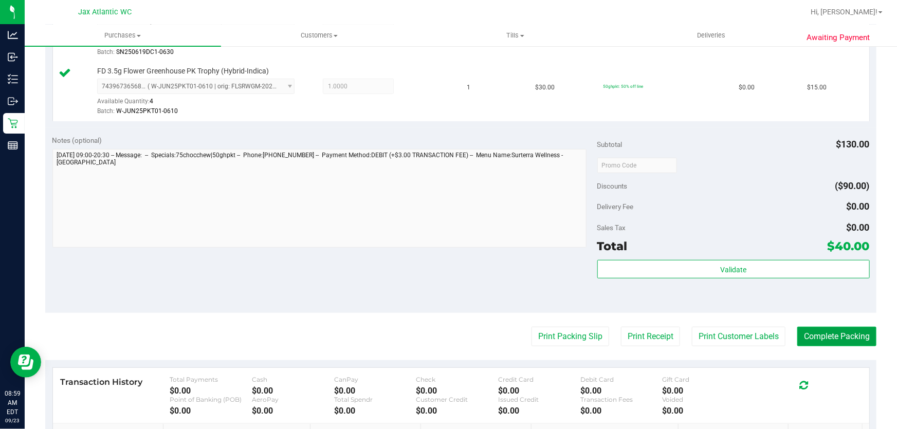
click at [831, 337] on button "Complete Packing" at bounding box center [836, 337] width 79 height 20
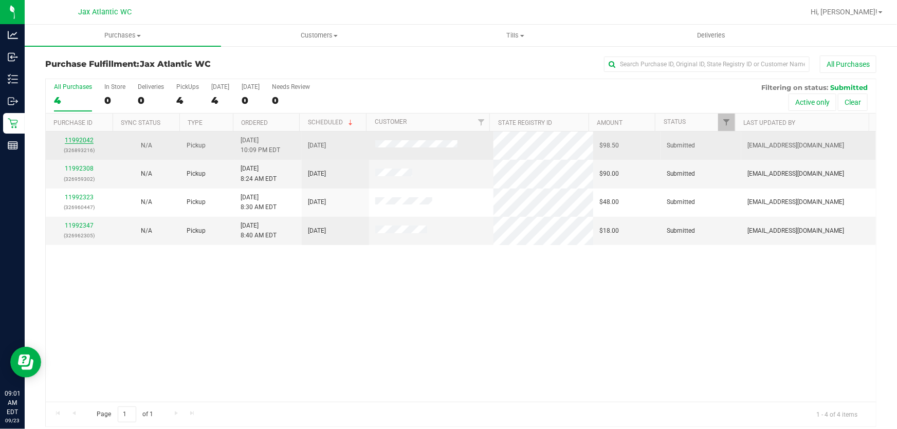
click at [79, 141] on link "11992042" at bounding box center [79, 140] width 29 height 7
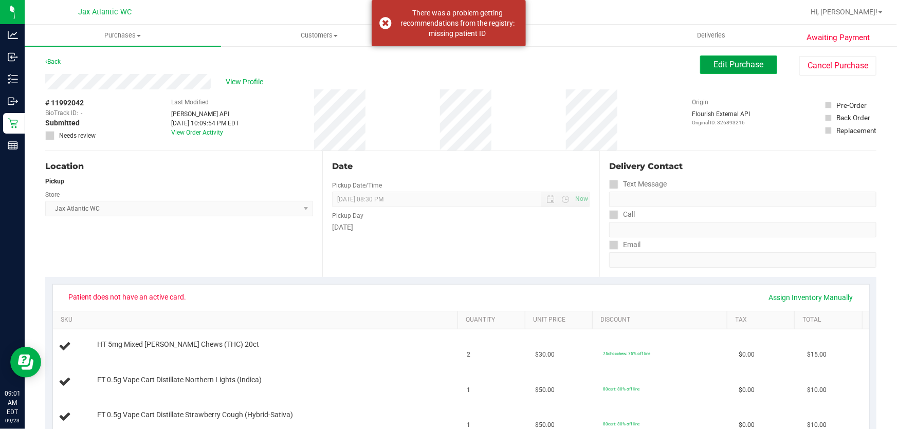
click at [709, 71] on button "Edit Purchase" at bounding box center [738, 65] width 77 height 19
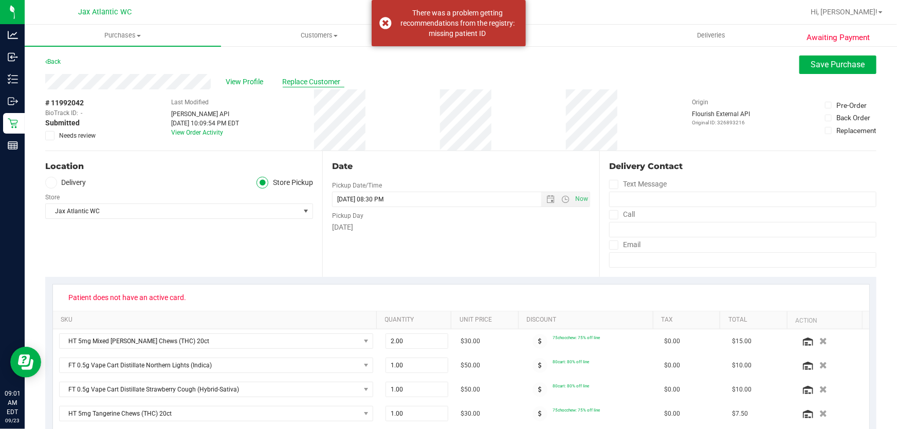
click at [317, 82] on span "Replace Customer" at bounding box center [314, 82] width 62 height 11
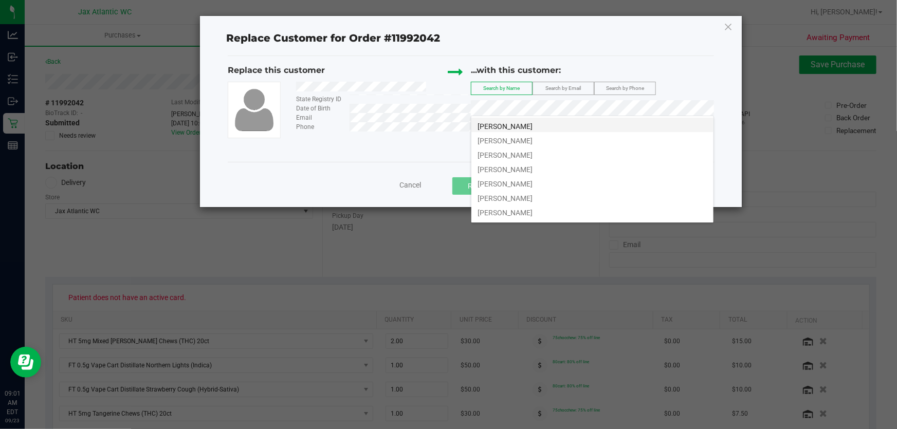
click at [532, 126] on span "[PERSON_NAME]" at bounding box center [504, 126] width 55 height 8
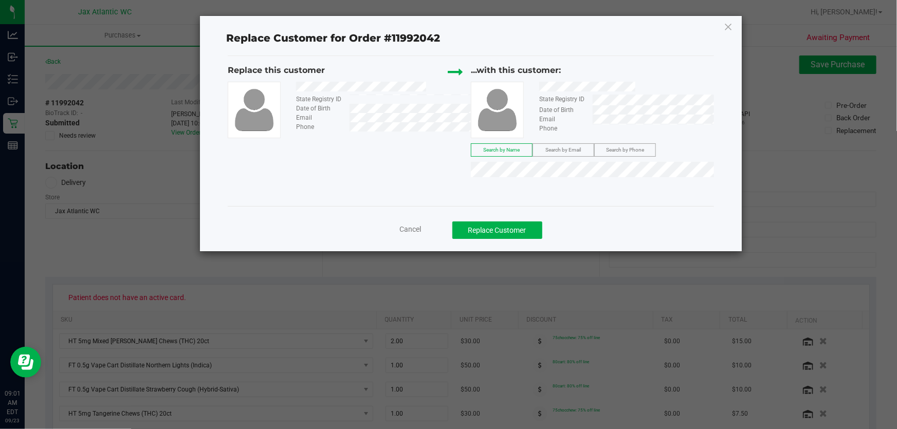
click at [460, 71] on icon at bounding box center [455, 71] width 15 height 15
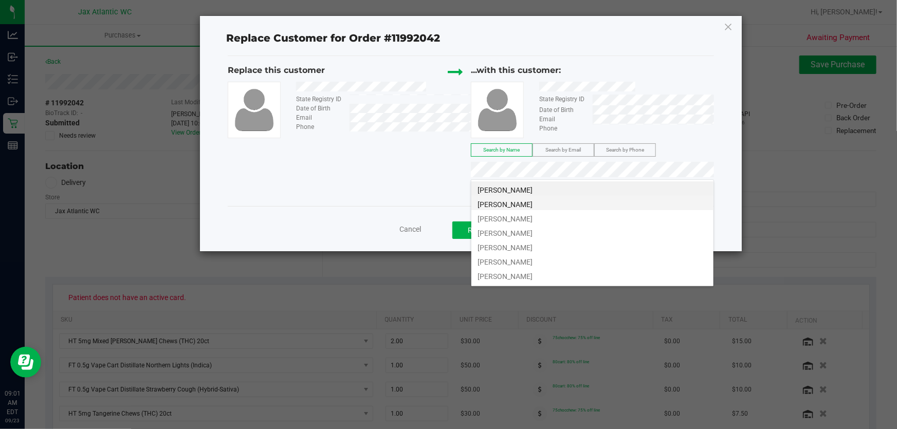
click at [553, 200] on li "[PERSON_NAME]" at bounding box center [592, 203] width 242 height 14
click at [508, 215] on span "[PERSON_NAME]" at bounding box center [504, 219] width 55 height 8
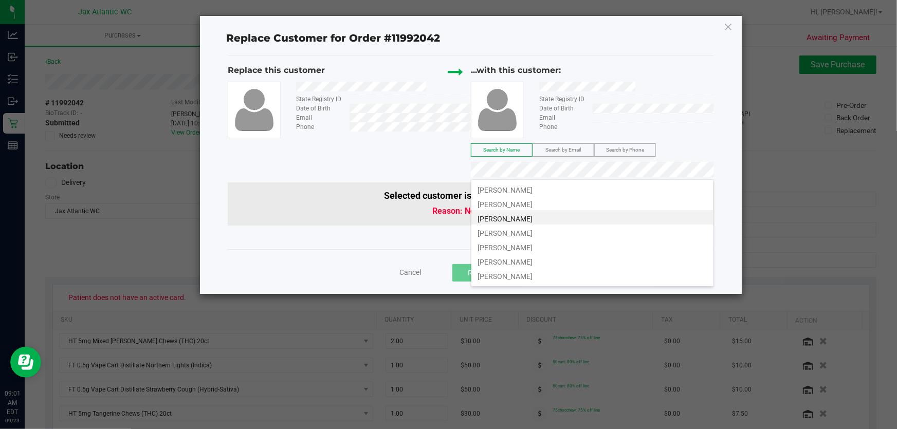
click at [532, 245] on span "[PERSON_NAME]" at bounding box center [504, 248] width 55 height 8
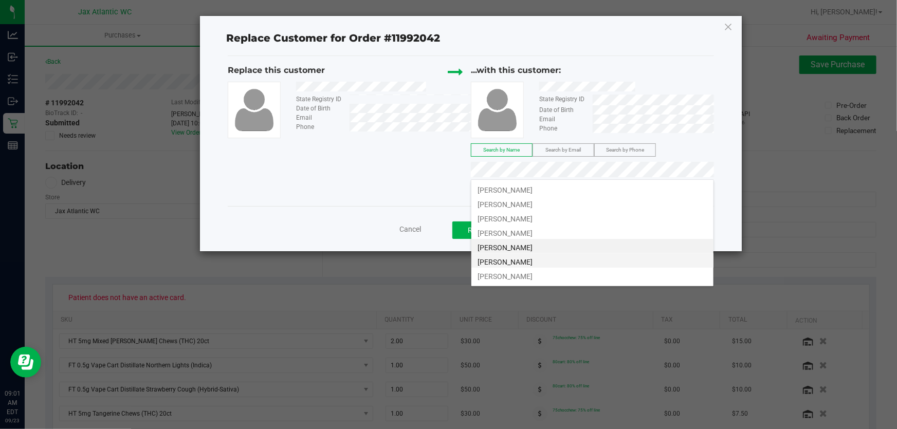
click at [532, 263] on span "[PERSON_NAME]" at bounding box center [504, 262] width 55 height 8
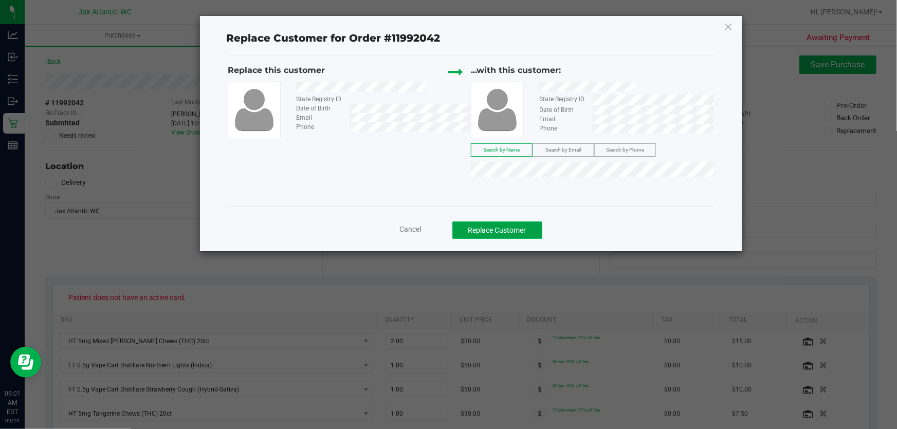
click at [497, 234] on button "Replace Customer" at bounding box center [497, 230] width 90 height 17
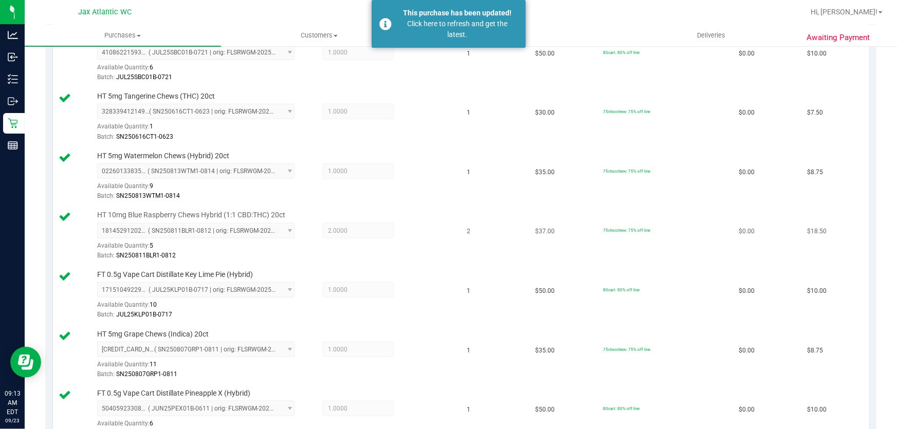
scroll to position [187, 0]
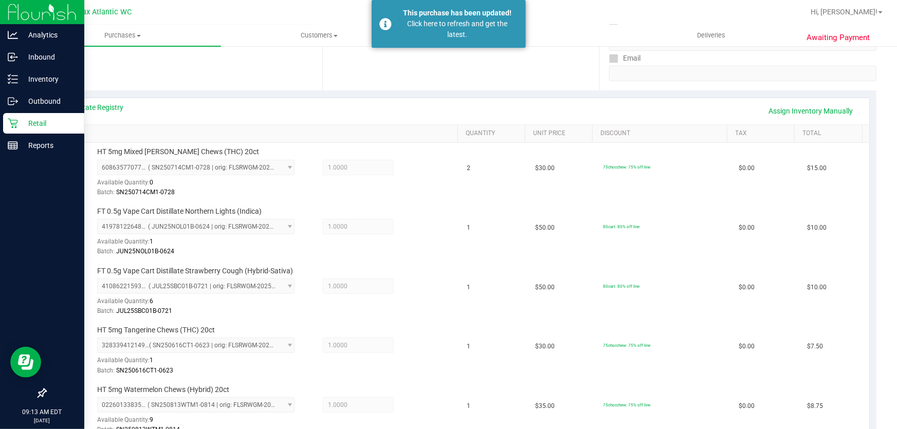
click at [36, 132] on div "Retail" at bounding box center [43, 123] width 81 height 21
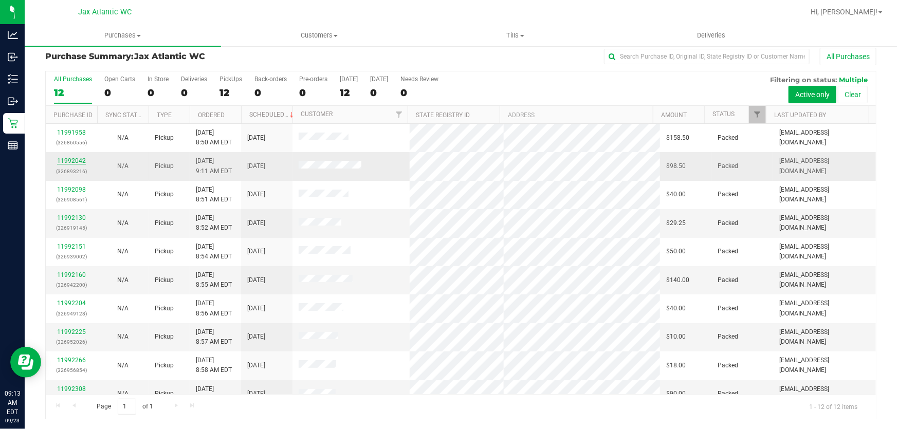
click at [76, 161] on link "11992042" at bounding box center [71, 160] width 29 height 7
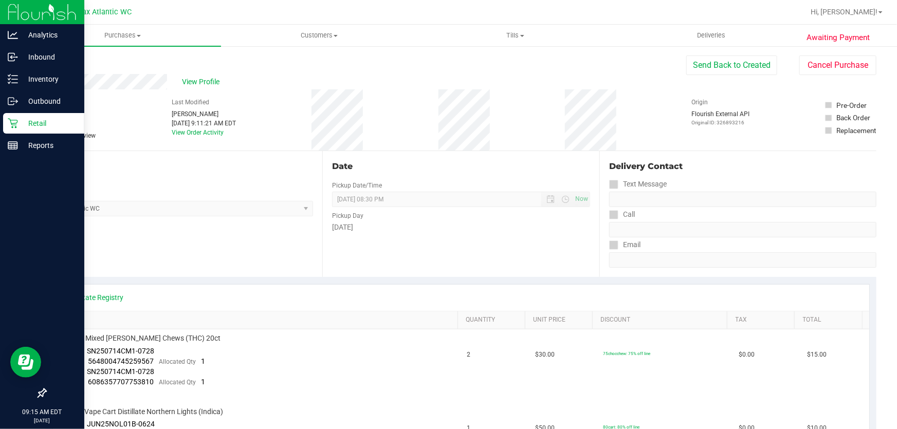
click at [10, 124] on icon at bounding box center [13, 123] width 10 height 10
